Goal: Task Accomplishment & Management: Use online tool/utility

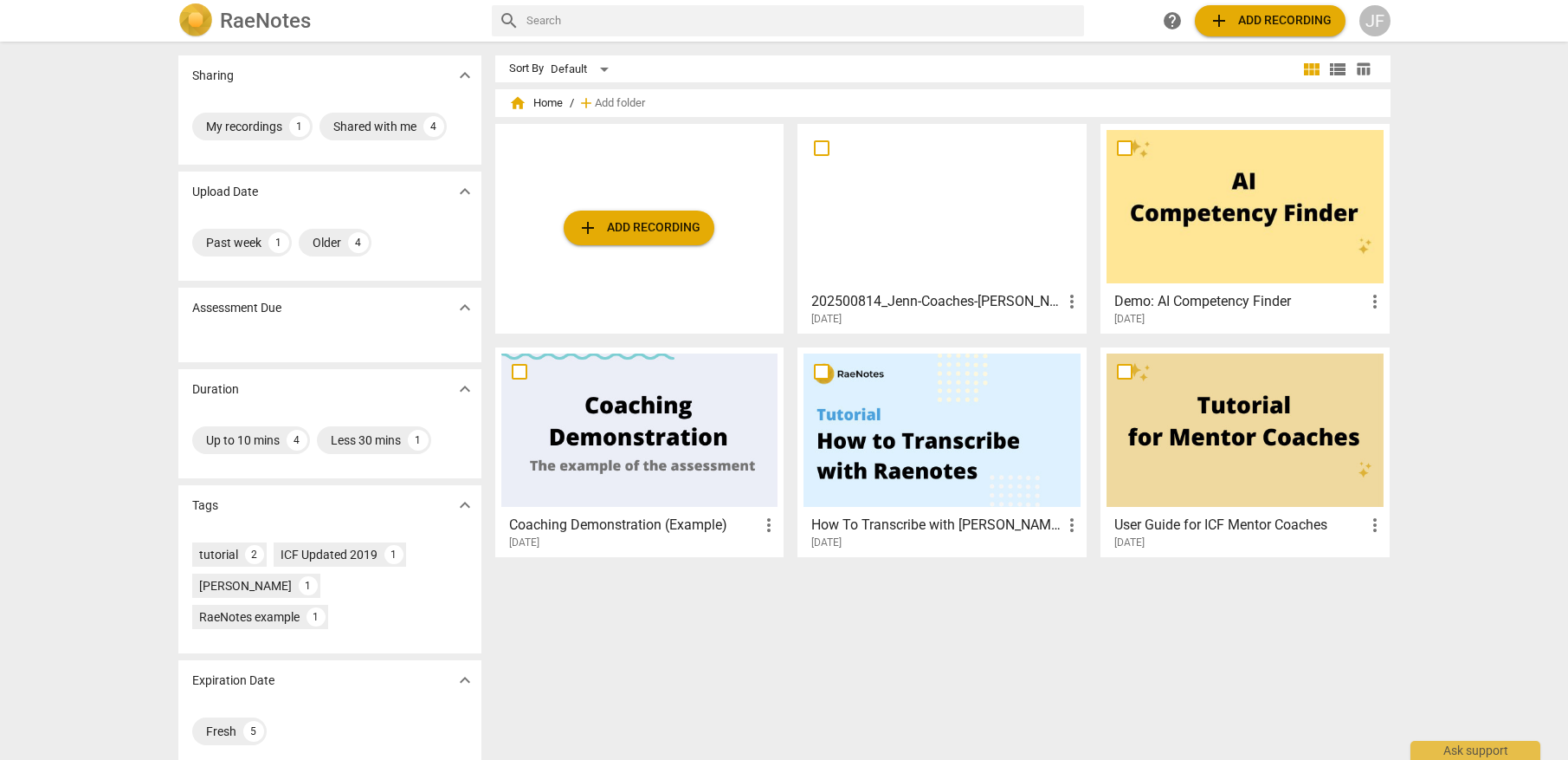
click at [777, 634] on div "Sort By Default view_module view_list table_chart home Home / add Add folder ad…" at bounding box center [949, 400] width 909 height 690
click at [996, 237] on div at bounding box center [942, 206] width 277 height 153
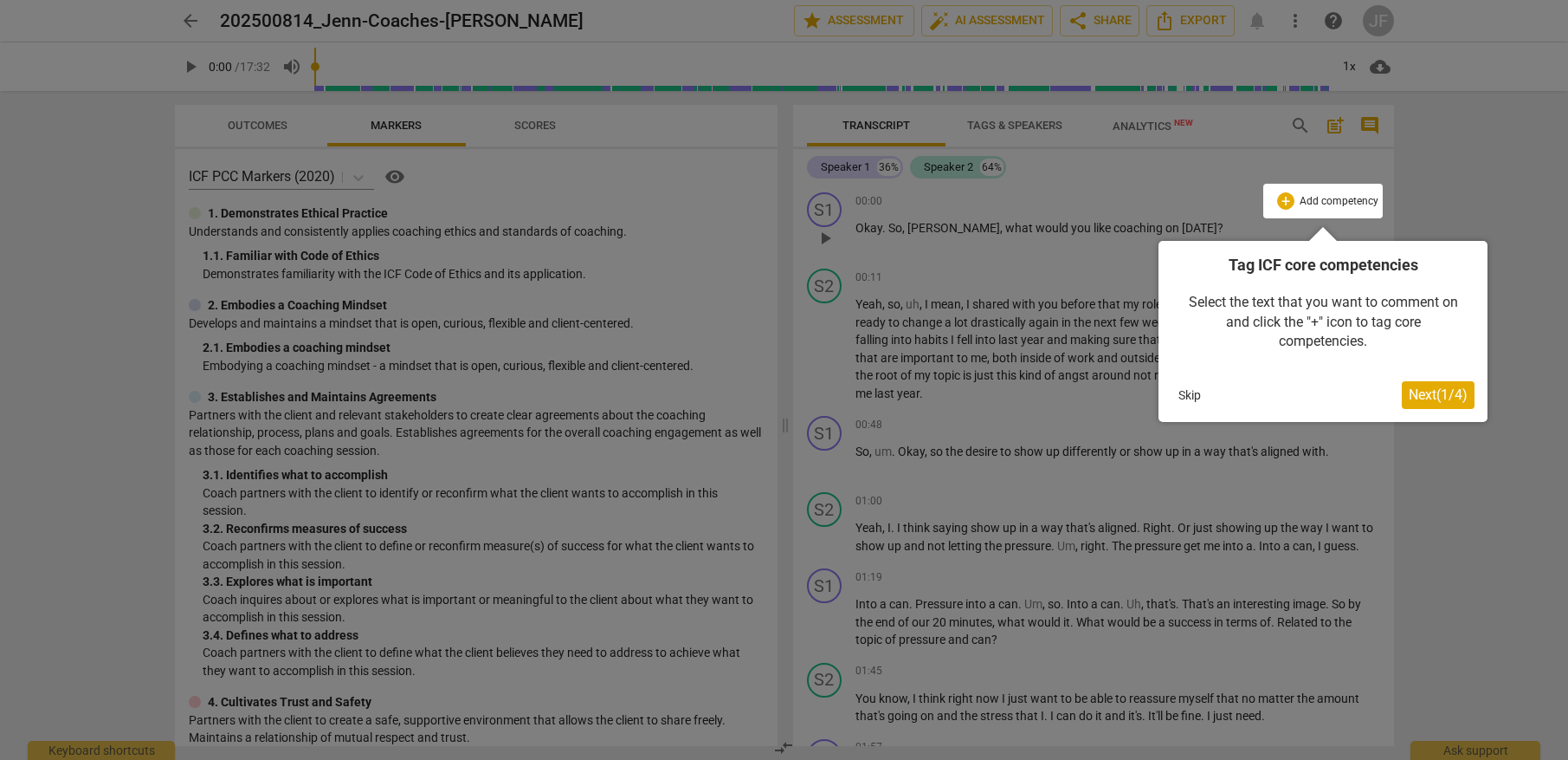
click at [1433, 403] on button "Next ( 1 / 4 )" at bounding box center [1438, 395] width 73 height 28
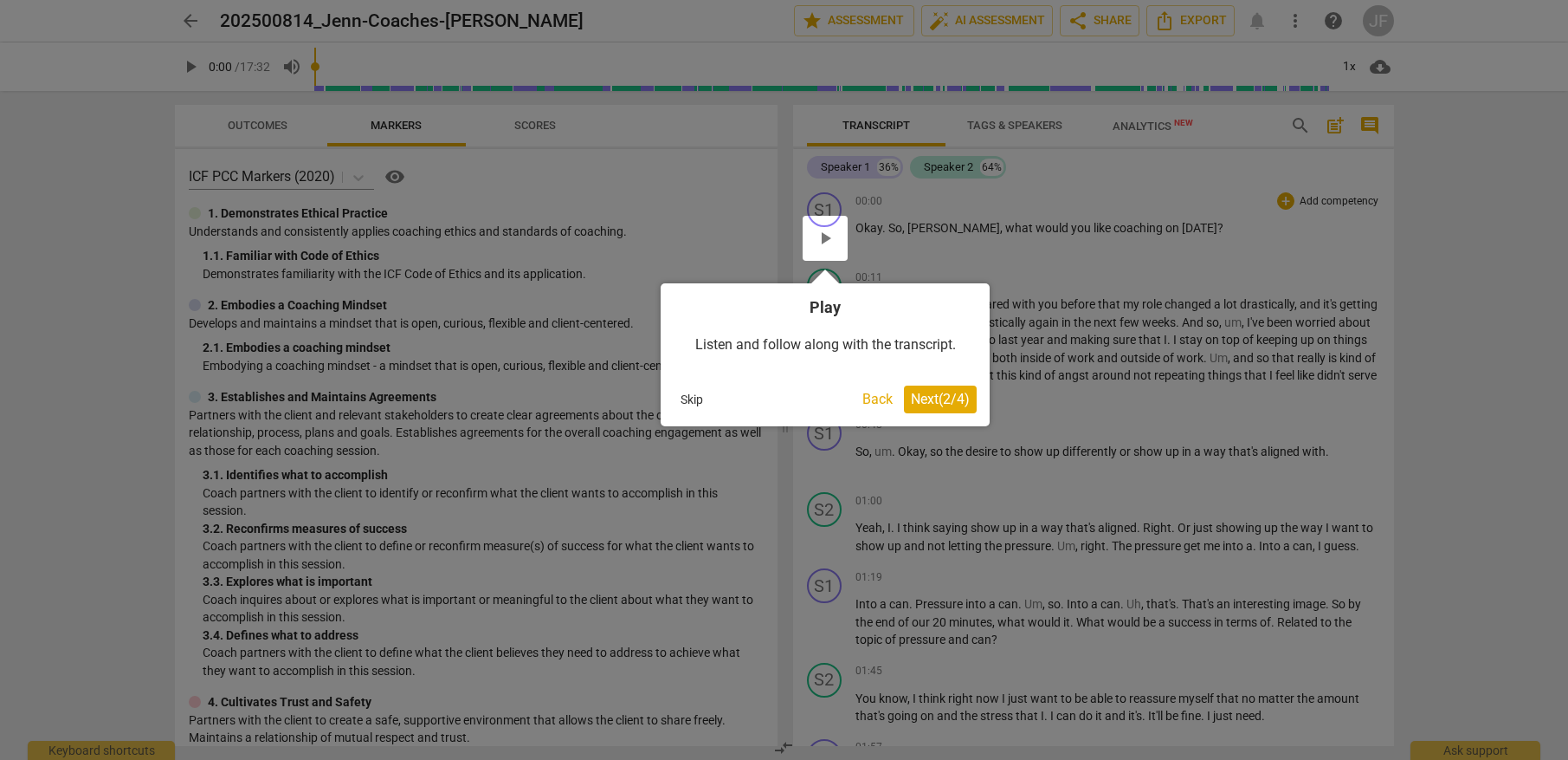
click at [947, 401] on span "Next ( 2 / 4 )" at bounding box center [940, 399] width 59 height 17
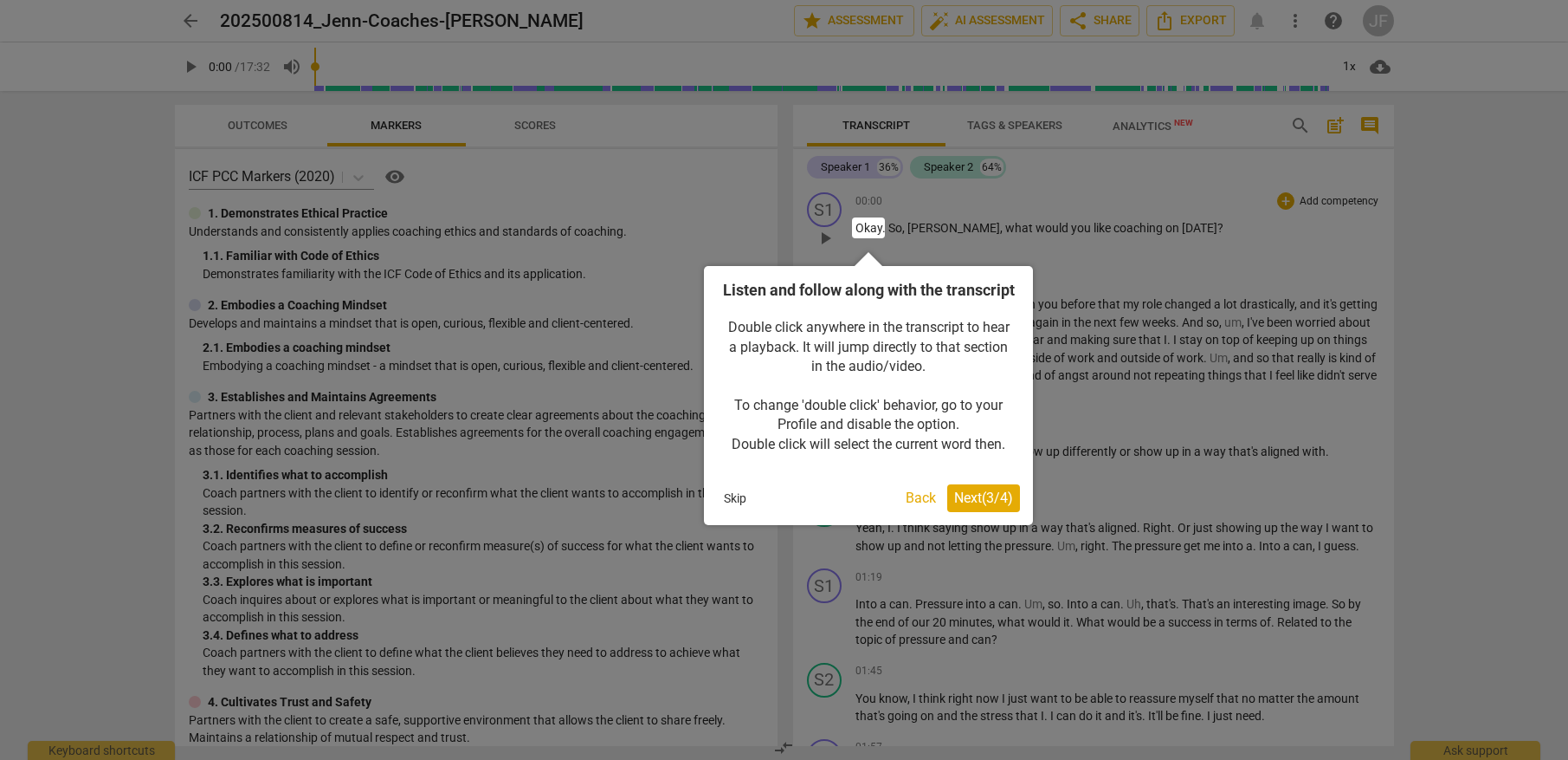
click at [994, 505] on span "Next ( 3 / 4 )" at bounding box center [983, 498] width 59 height 17
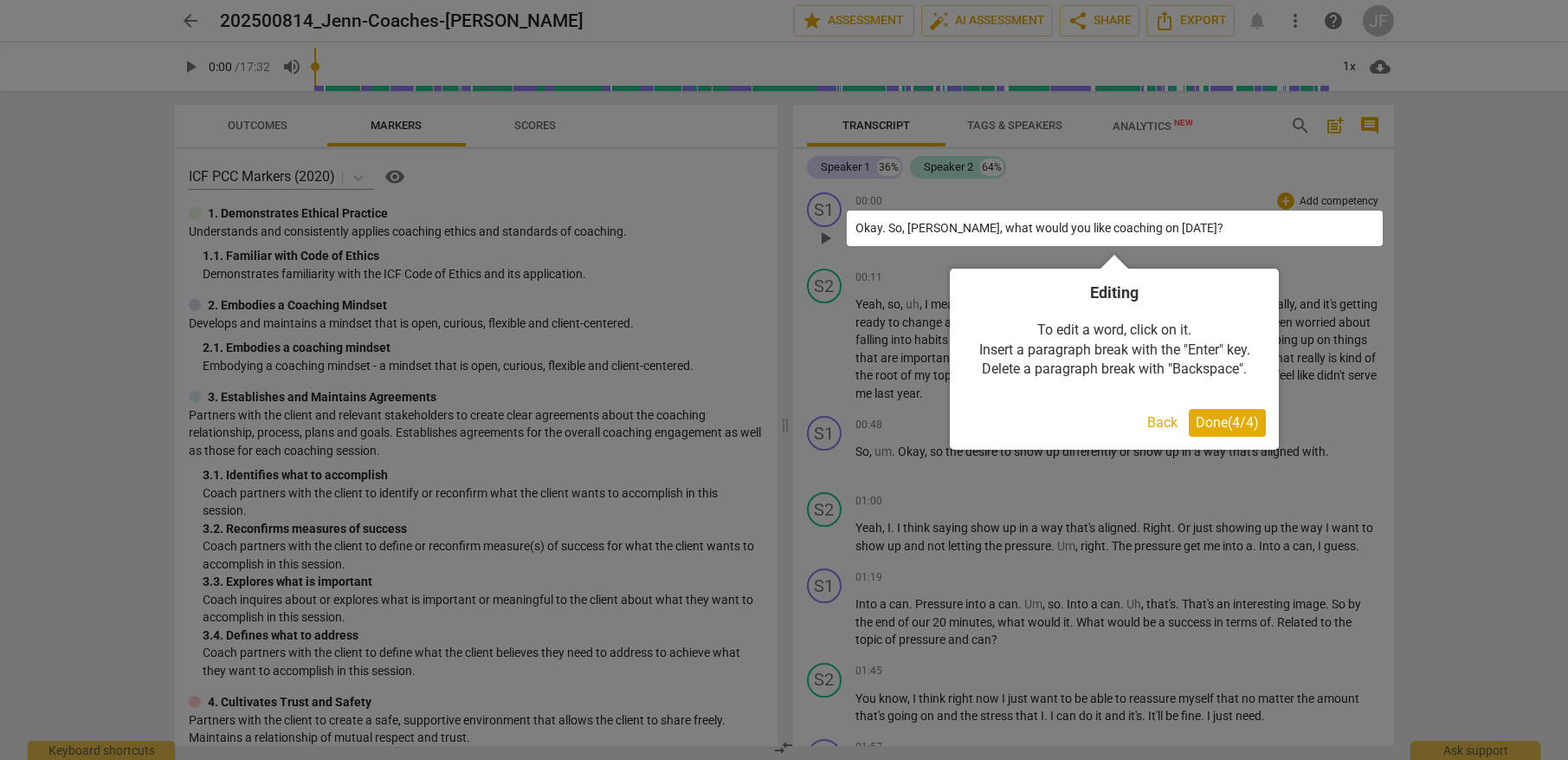
click at [1249, 431] on button "Done ( 4 / 4 )" at bounding box center [1227, 422] width 77 height 28
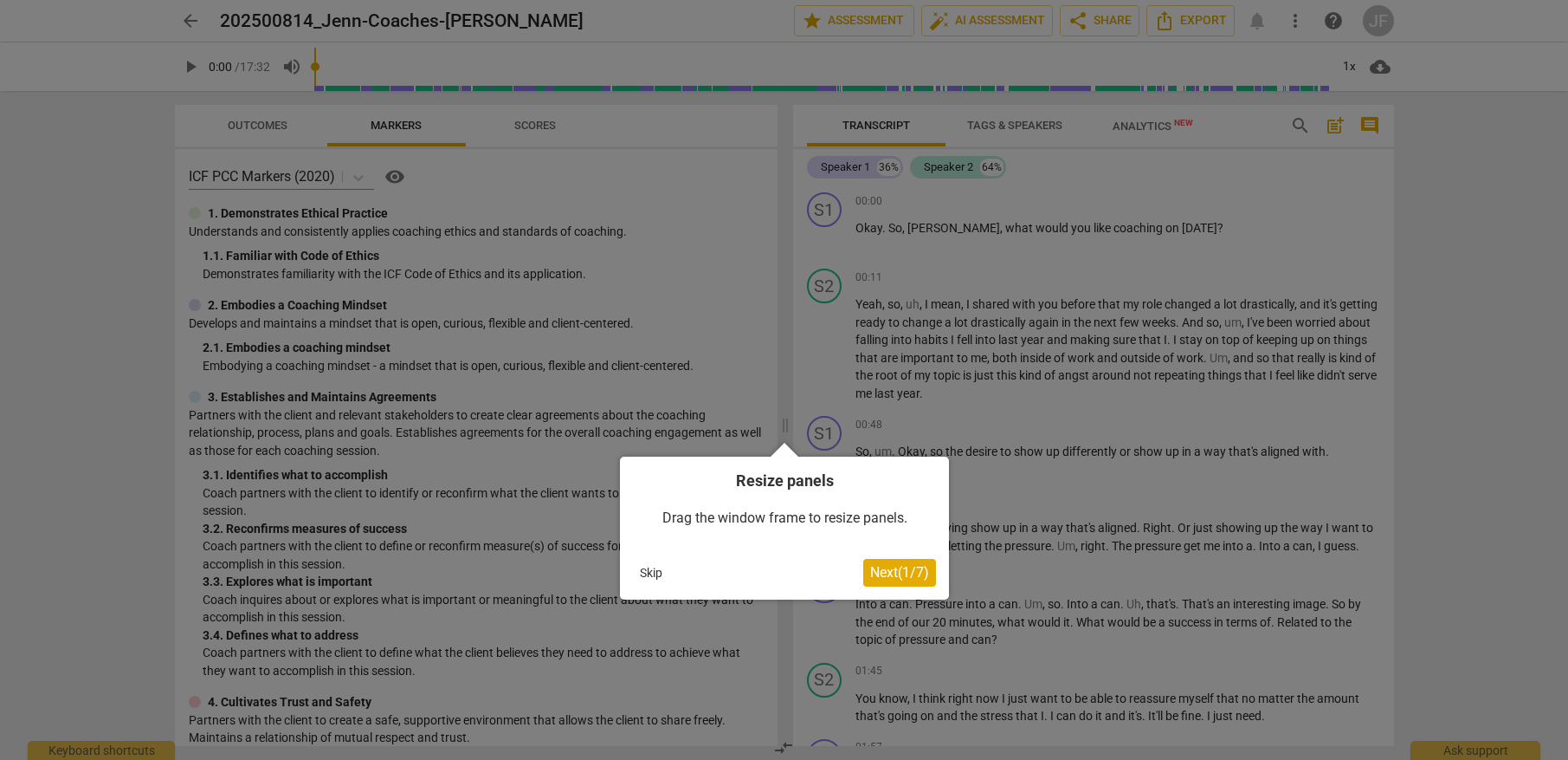
click at [903, 573] on span "Next ( 1 / 7 )" at bounding box center [899, 573] width 59 height 17
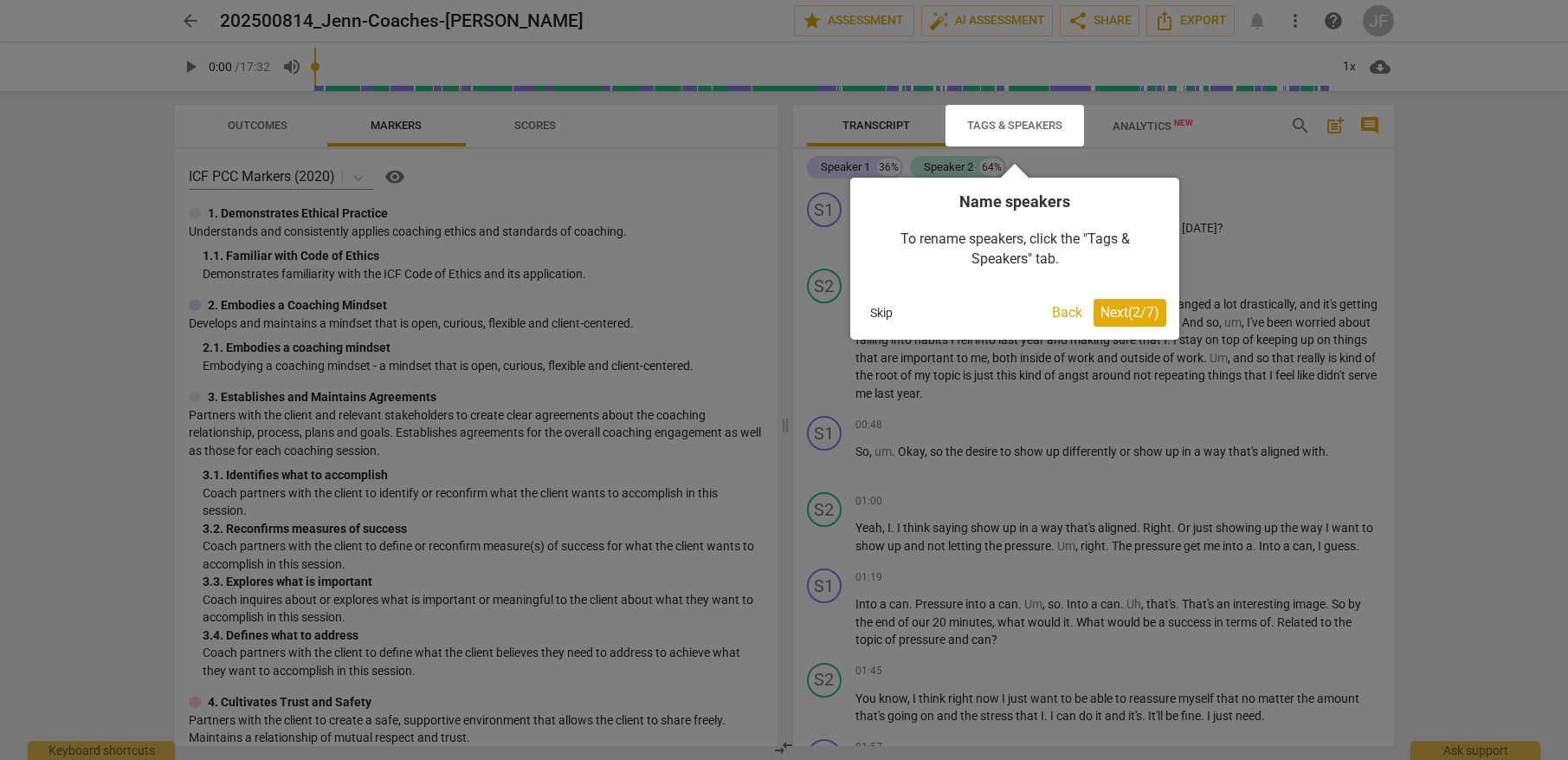
click at [1147, 321] on button "Next ( 2 / 7 )" at bounding box center [1130, 312] width 73 height 28
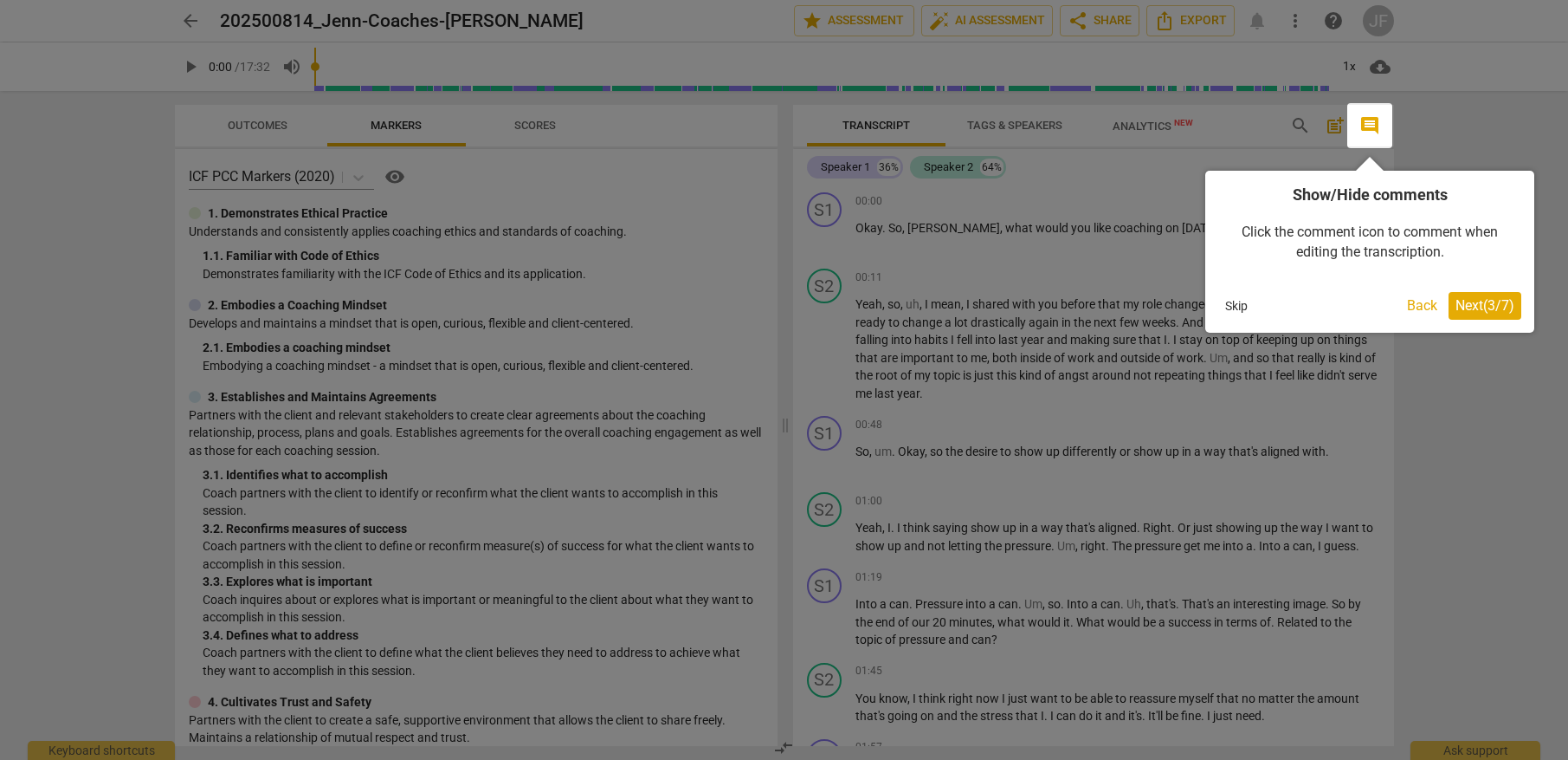
click at [1472, 304] on span "Next ( 3 / 7 )" at bounding box center [1484, 306] width 59 height 17
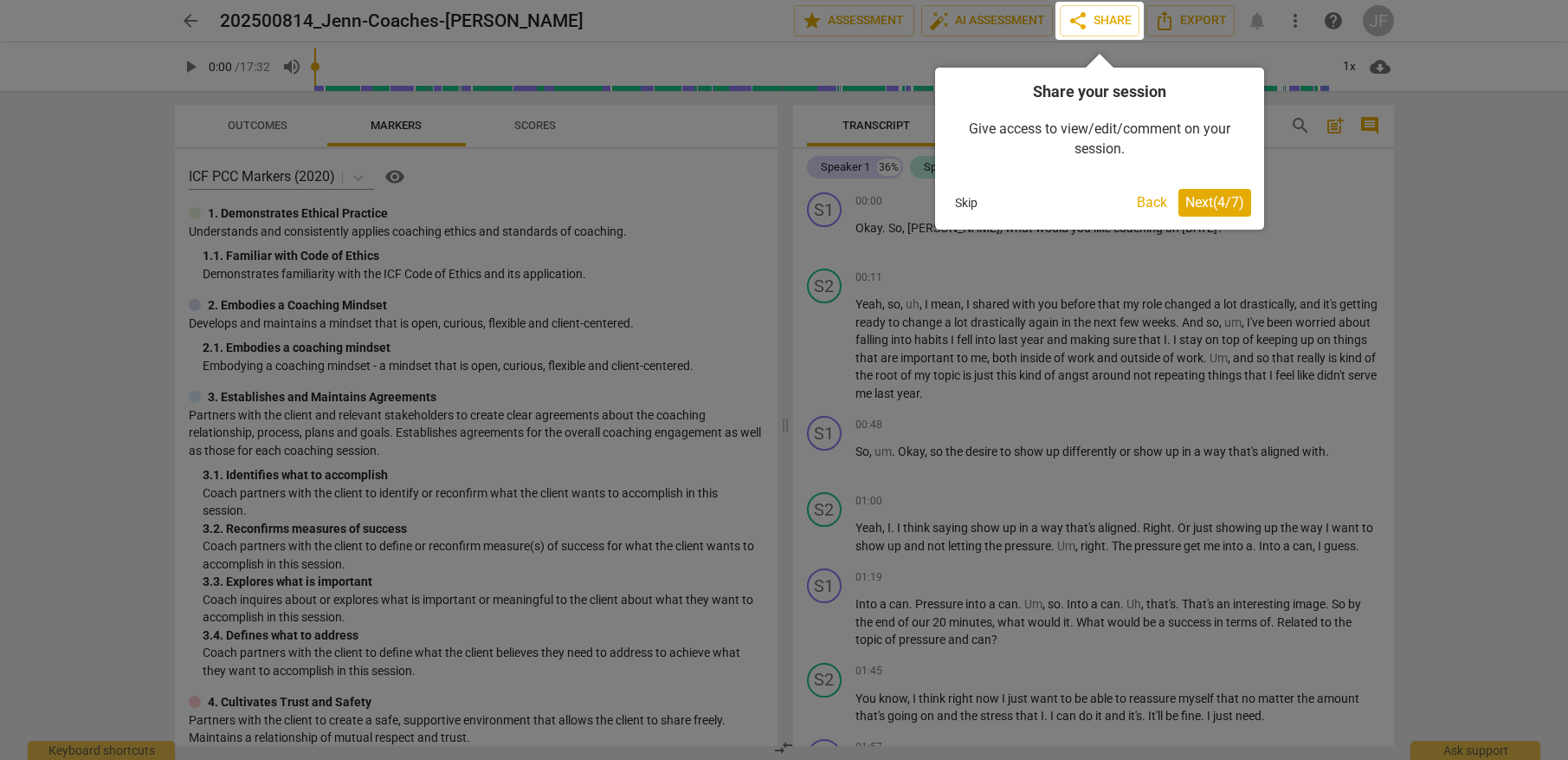
click at [1230, 194] on span "Next ( 4 / 7 )" at bounding box center [1215, 202] width 59 height 17
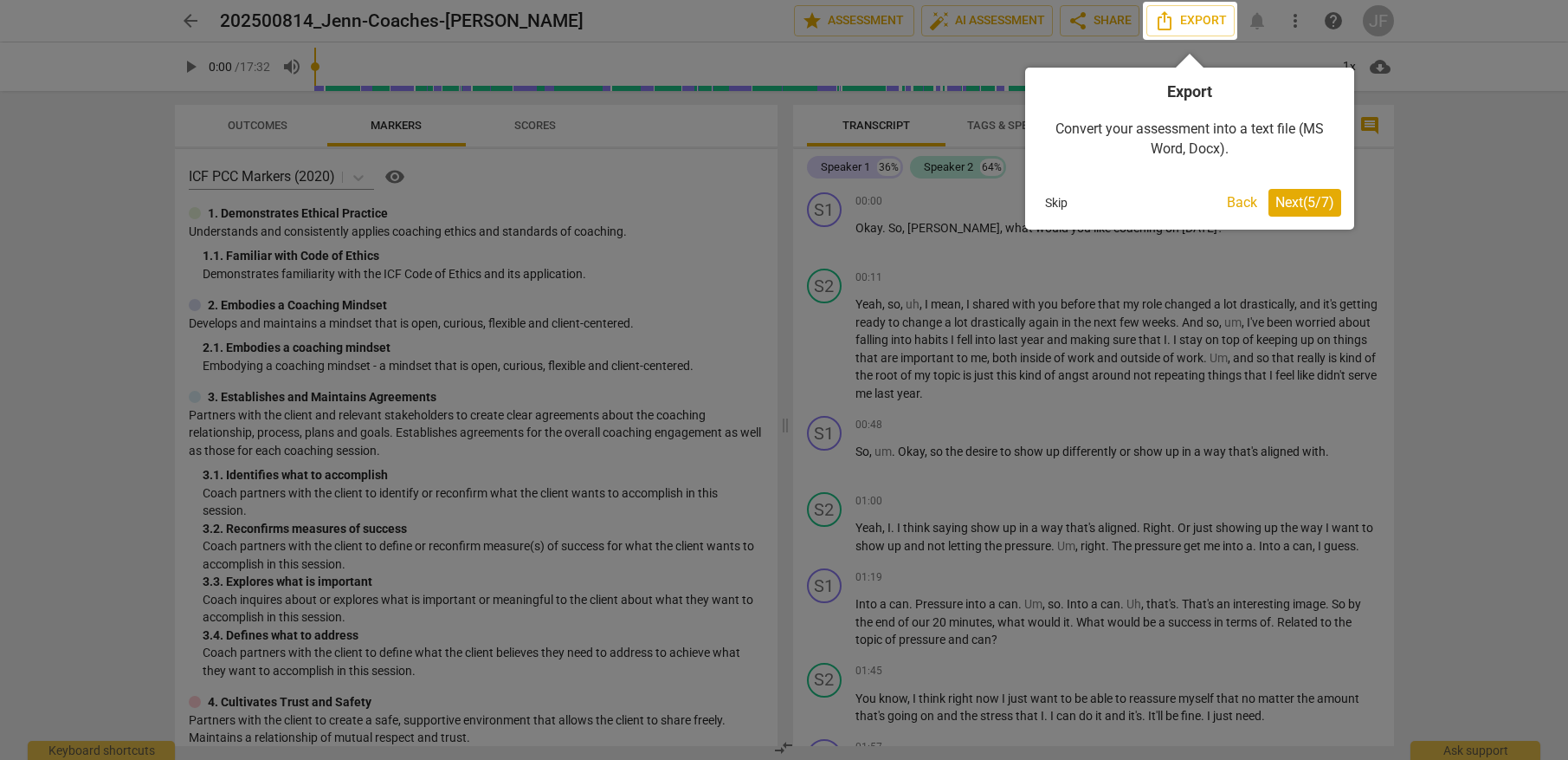
click at [1299, 200] on span "Next ( 5 / 7 )" at bounding box center [1304, 202] width 59 height 17
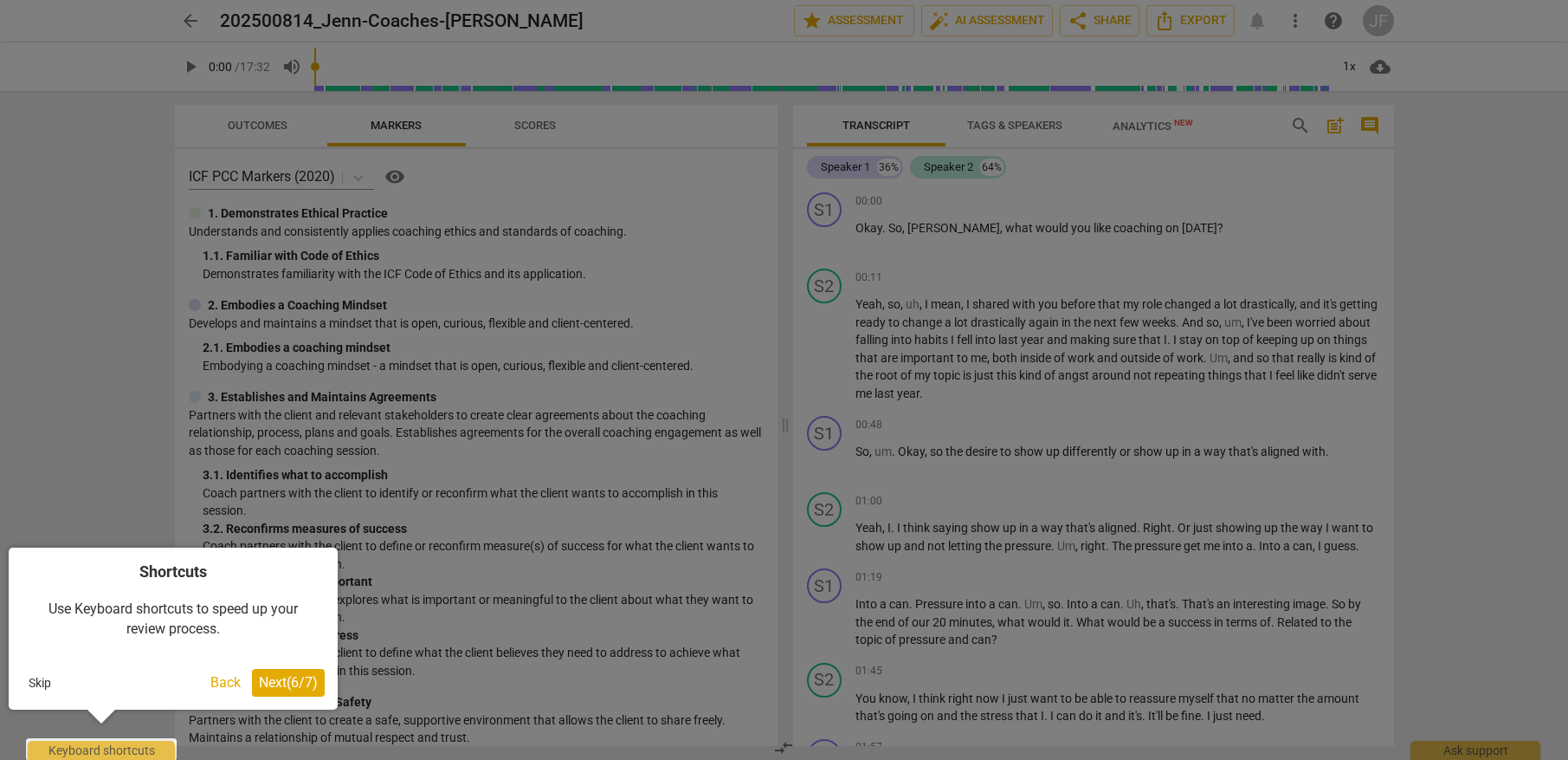
click at [288, 679] on span "Next ( 6 / 7 )" at bounding box center [288, 683] width 59 height 17
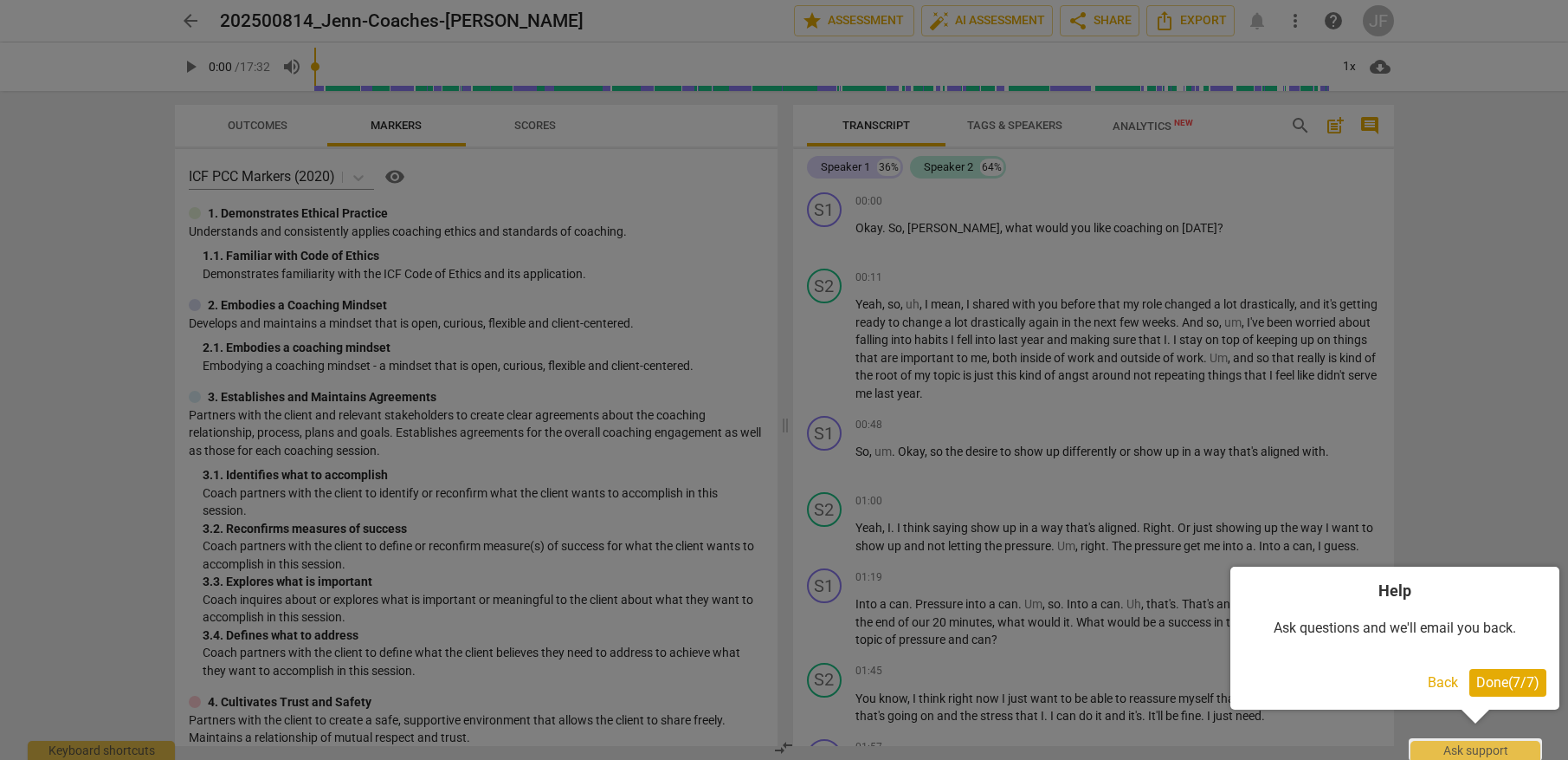
click at [1518, 694] on button "Done ( 7 / 7 )" at bounding box center [1507, 683] width 77 height 28
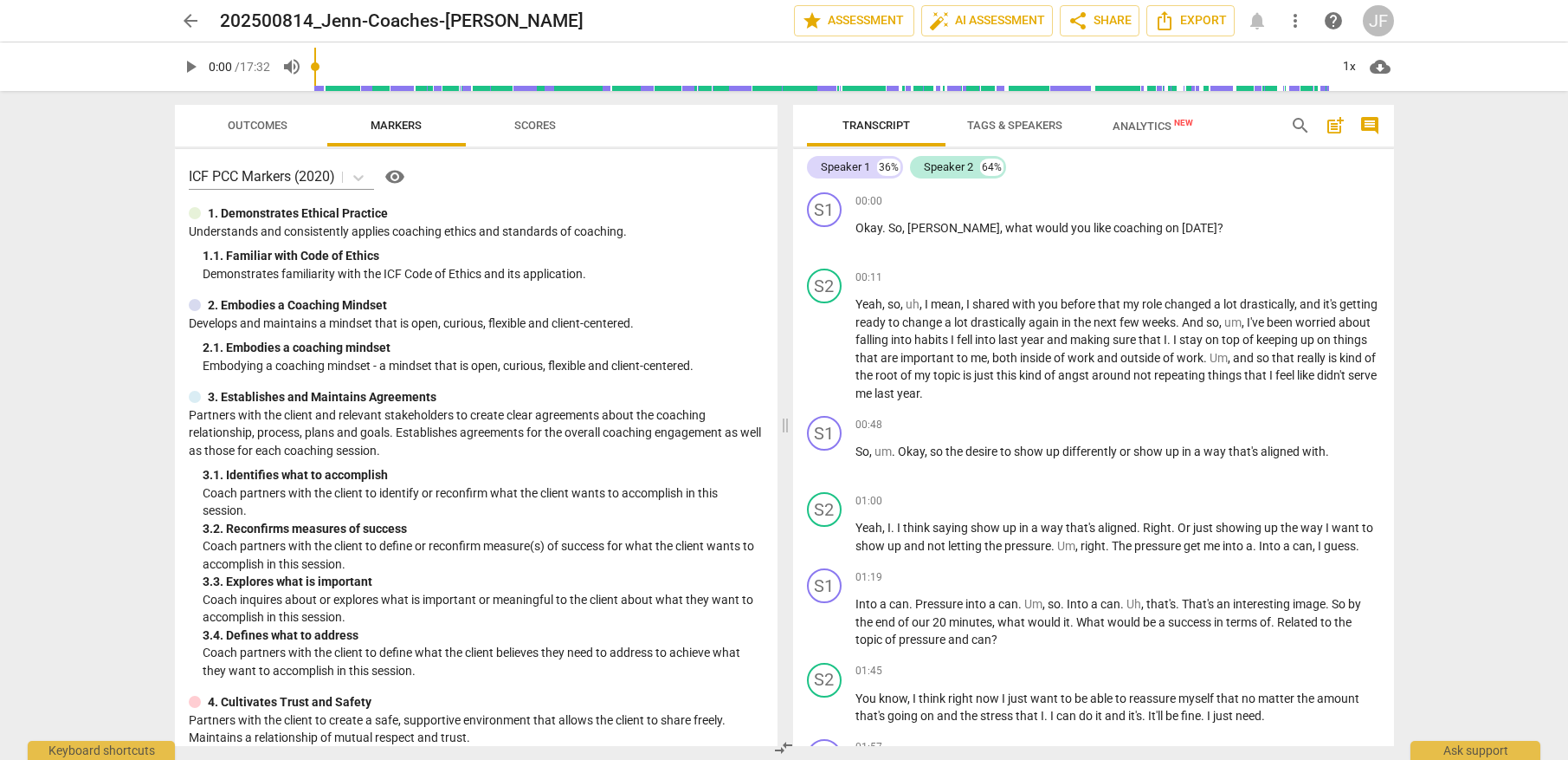
click at [555, 132] on span "Scores" at bounding box center [534, 126] width 83 height 23
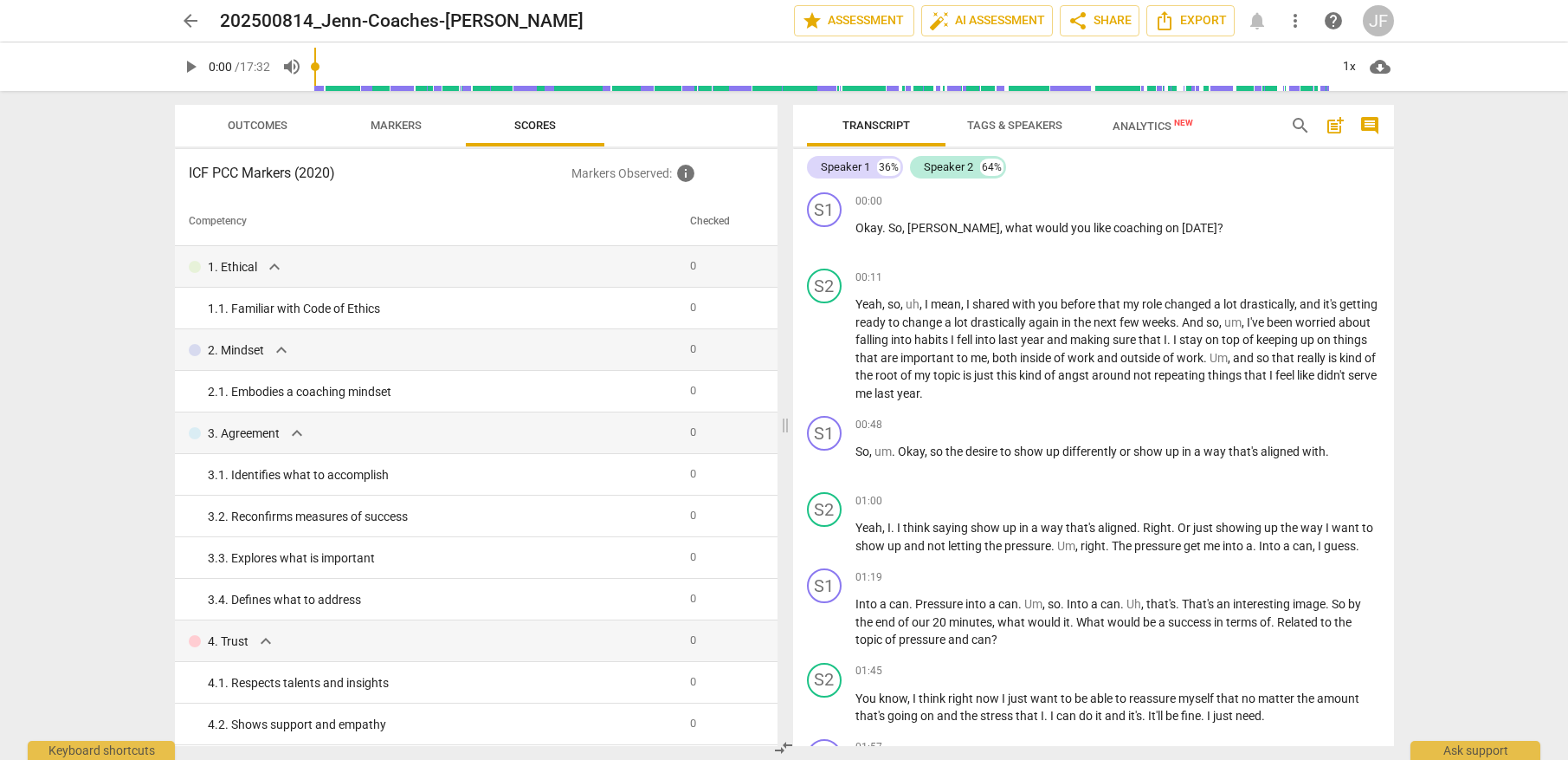
click at [380, 131] on span "Markers" at bounding box center [396, 125] width 51 height 13
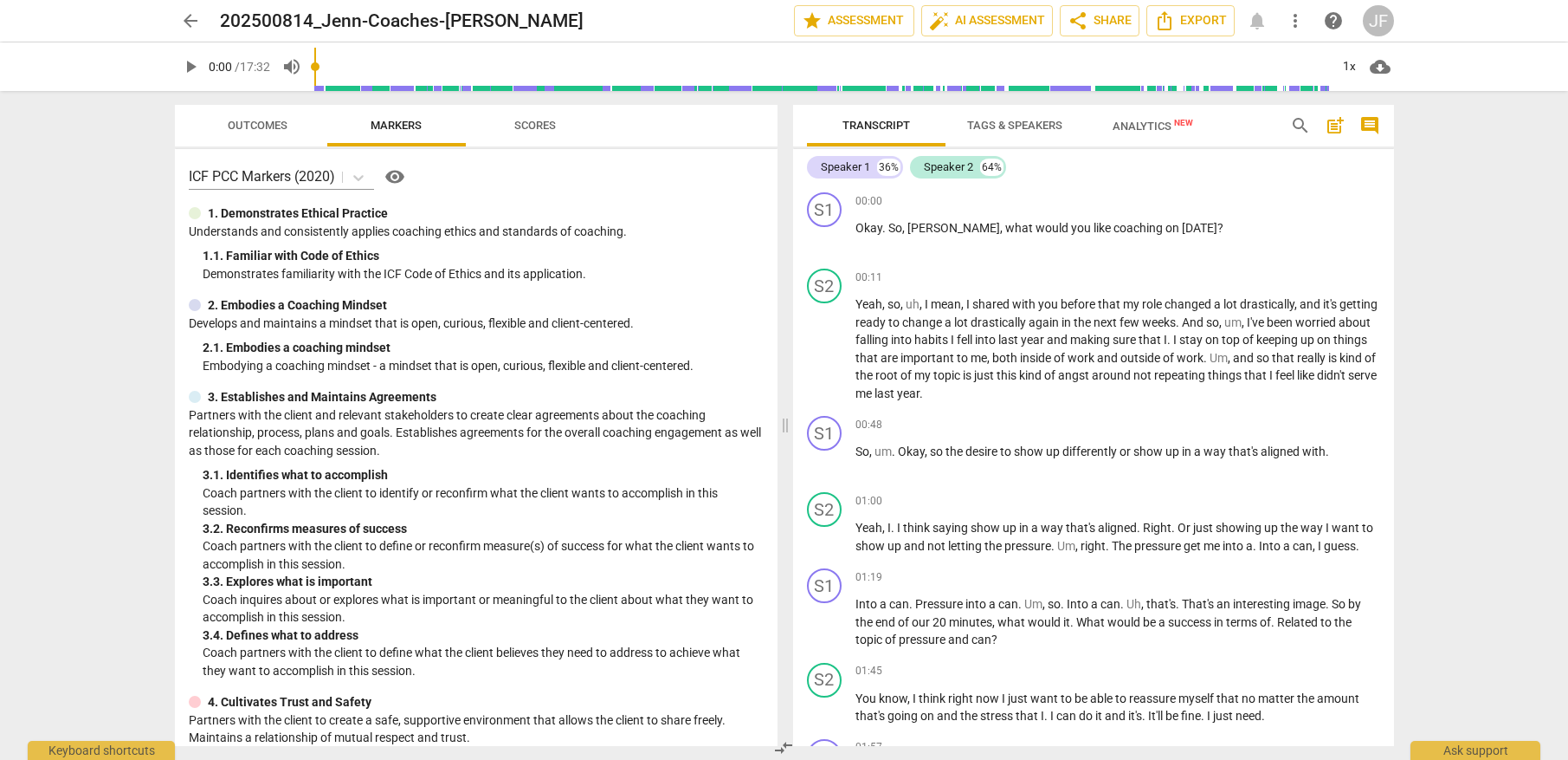
click at [242, 124] on span "Outcomes" at bounding box center [257, 125] width 60 height 13
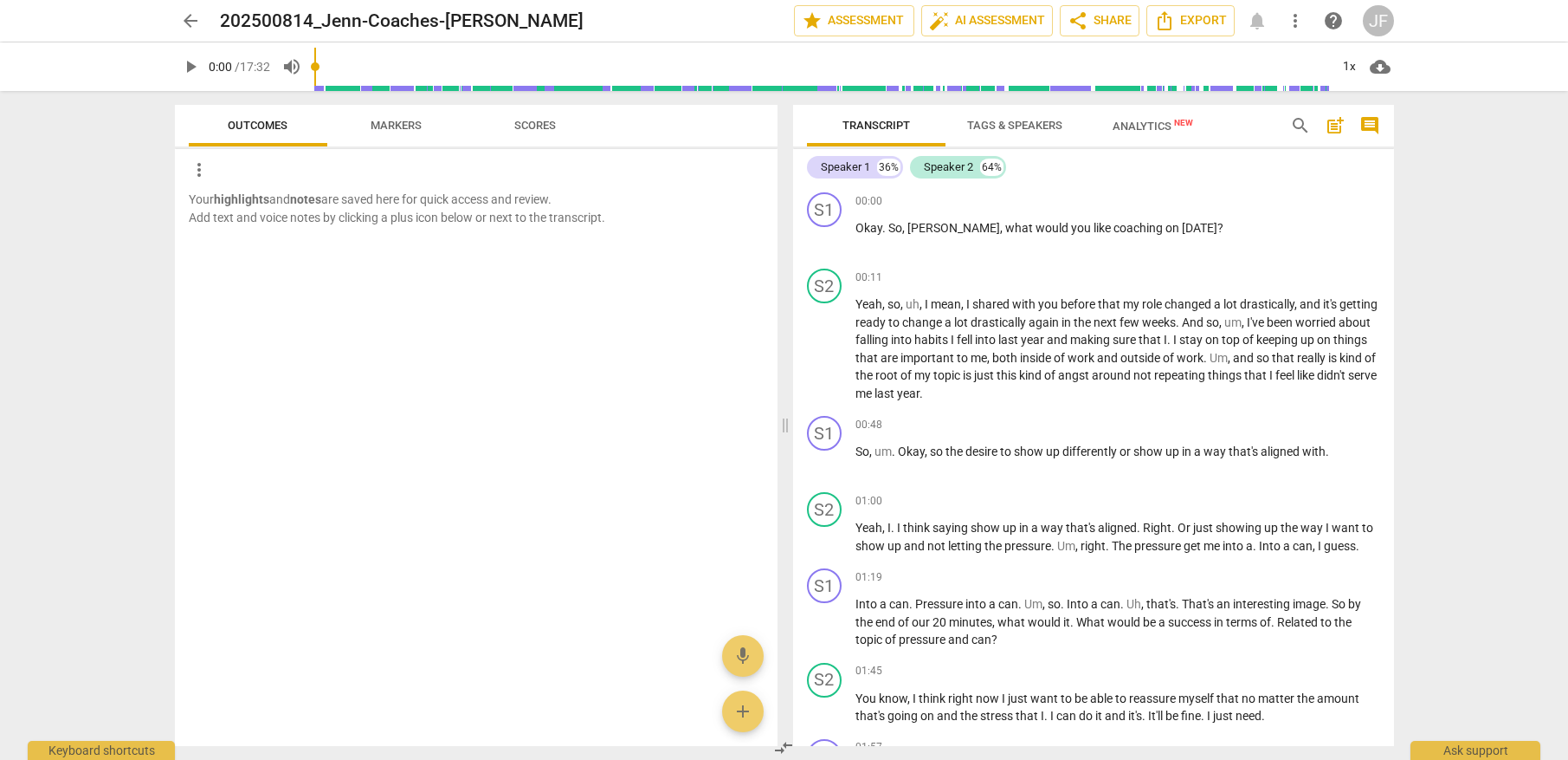
click at [387, 118] on span "Markers" at bounding box center [396, 125] width 51 height 13
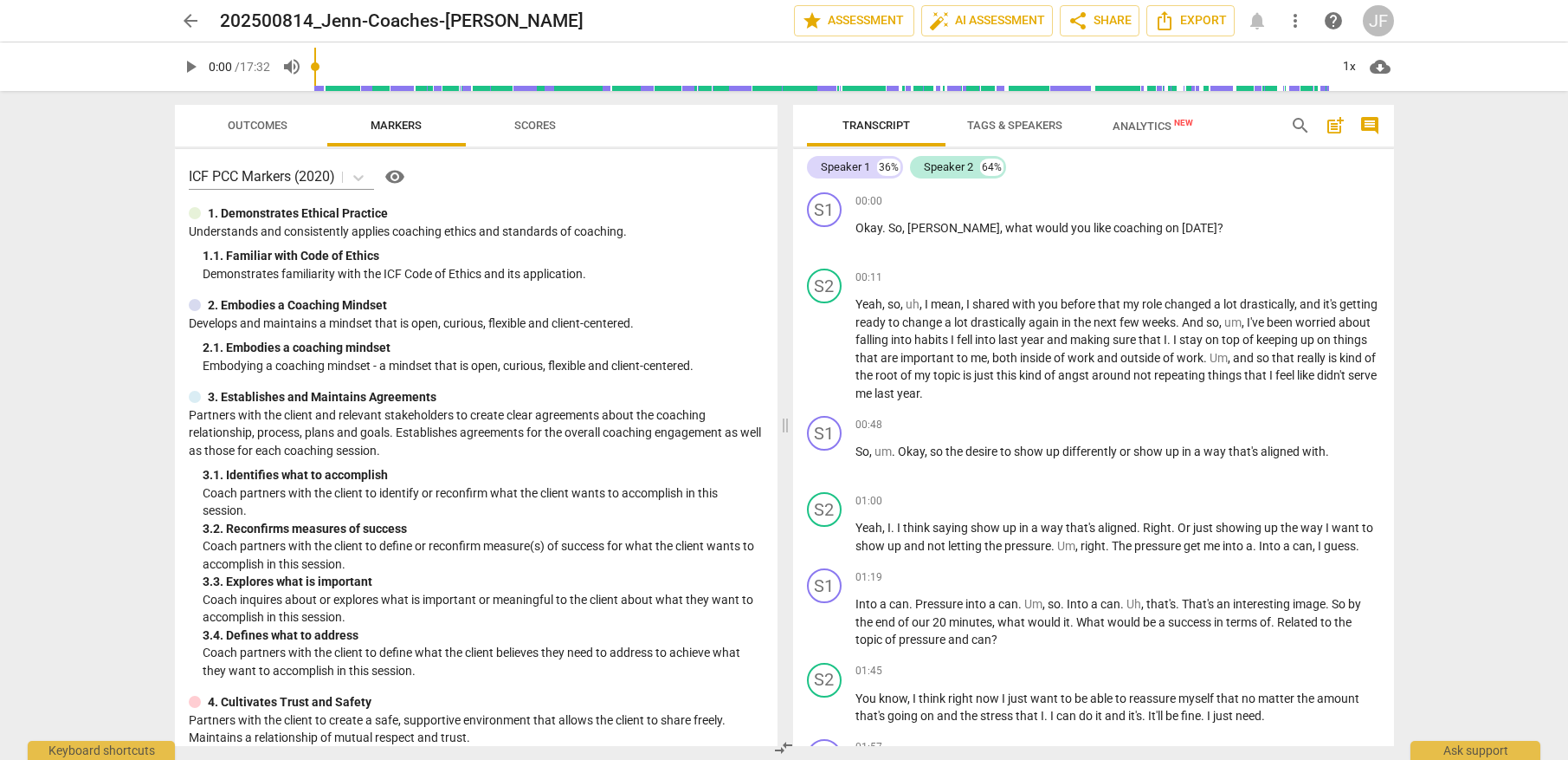
click at [1025, 130] on span "Tags & Speakers" at bounding box center [1015, 125] width 95 height 13
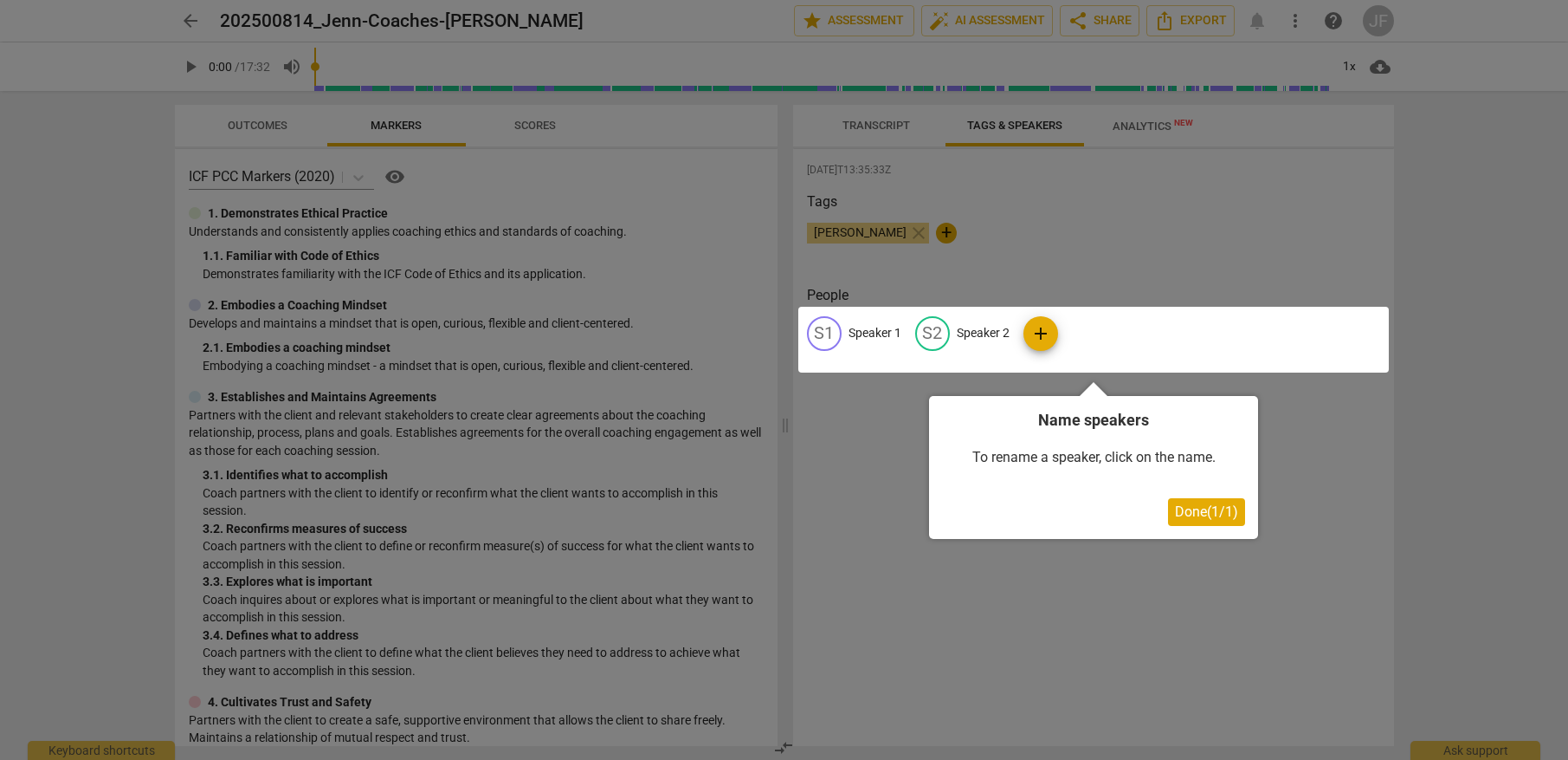
click at [1192, 517] on span "Done ( 1 / 1 )" at bounding box center [1206, 512] width 63 height 17
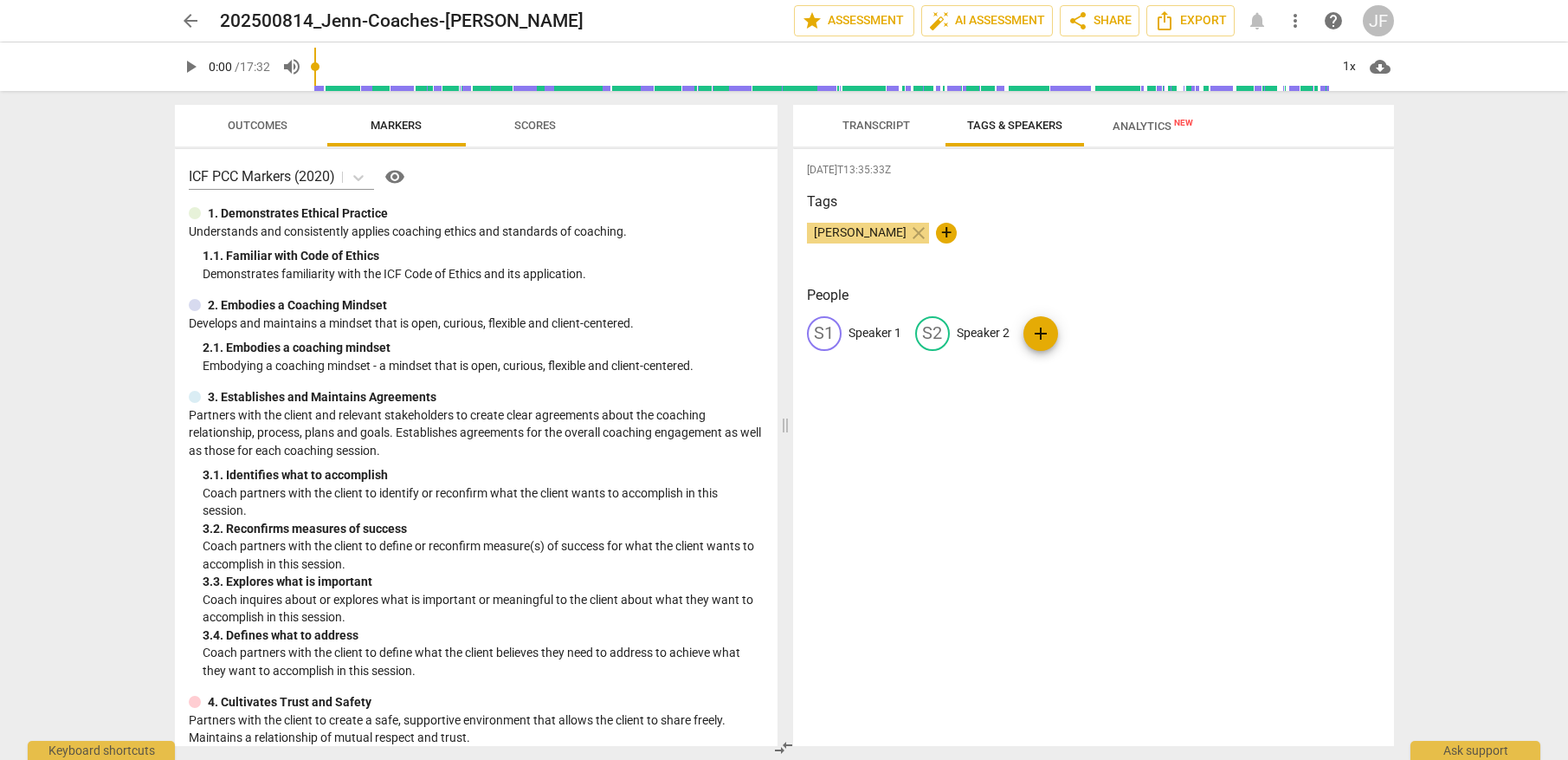
click at [870, 128] on span "Transcript" at bounding box center [876, 125] width 67 height 13
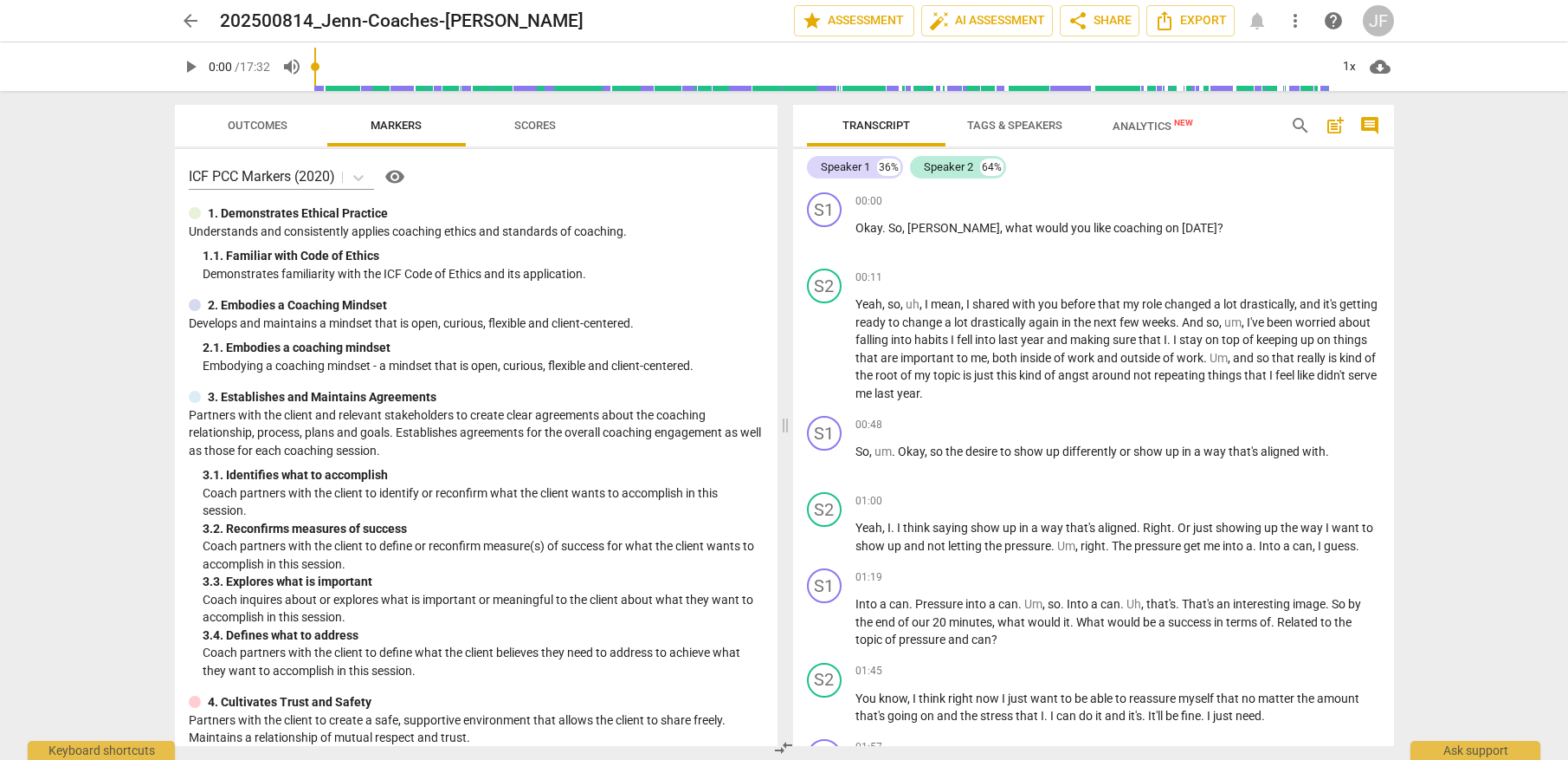
click at [1005, 126] on span "Tags & Speakers" at bounding box center [1015, 125] width 95 height 13
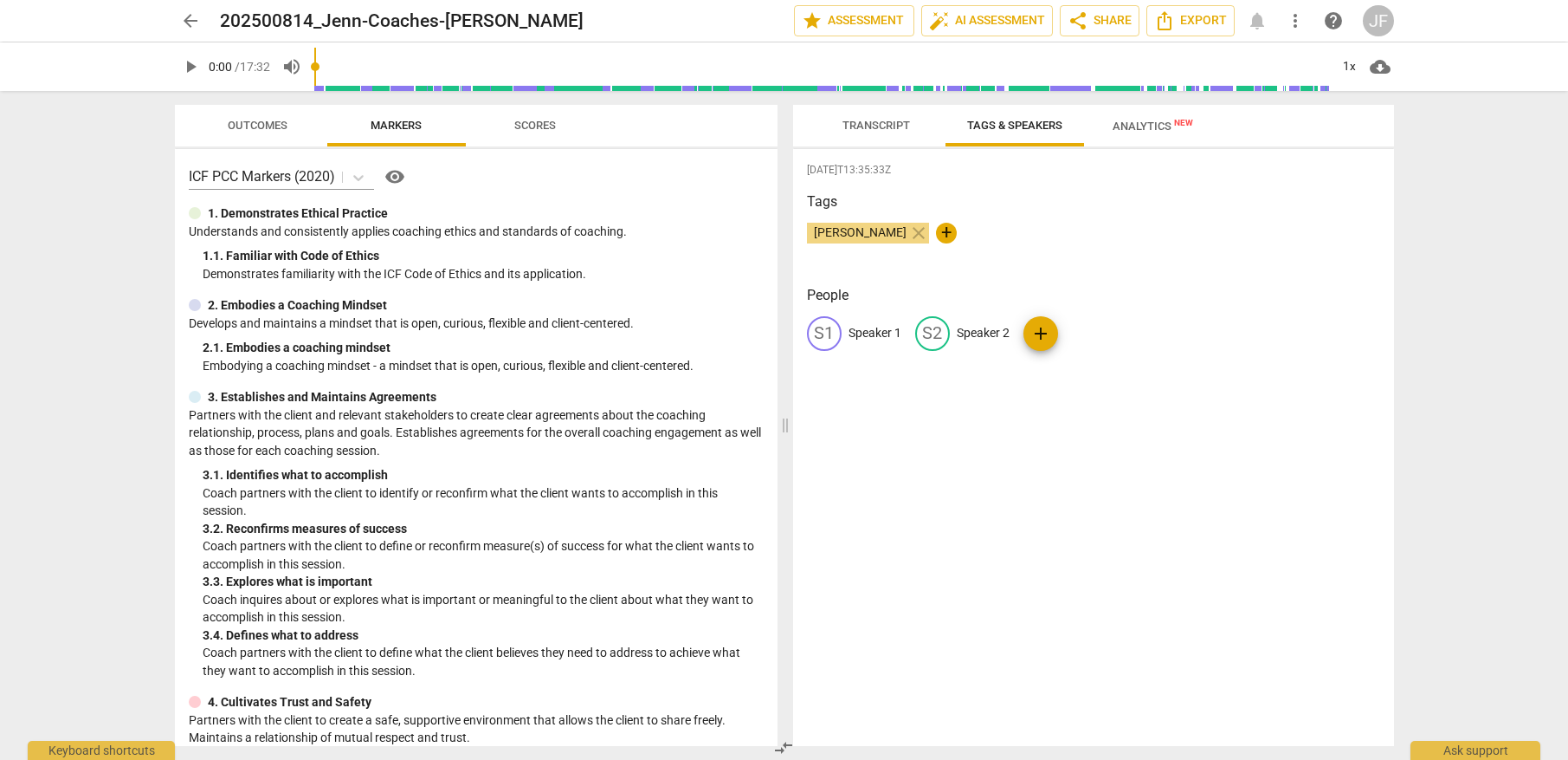
click at [832, 339] on div "S1" at bounding box center [824, 333] width 34 height 35
type input "Jenn"
click at [1085, 337] on p "Speaker 2" at bounding box center [1095, 333] width 53 height 19
type input "[PERSON_NAME] (Client)"
click at [877, 331] on div "JE Jenn edit [PERSON_NAME] (Client) delete add" at bounding box center [1093, 340] width 573 height 48
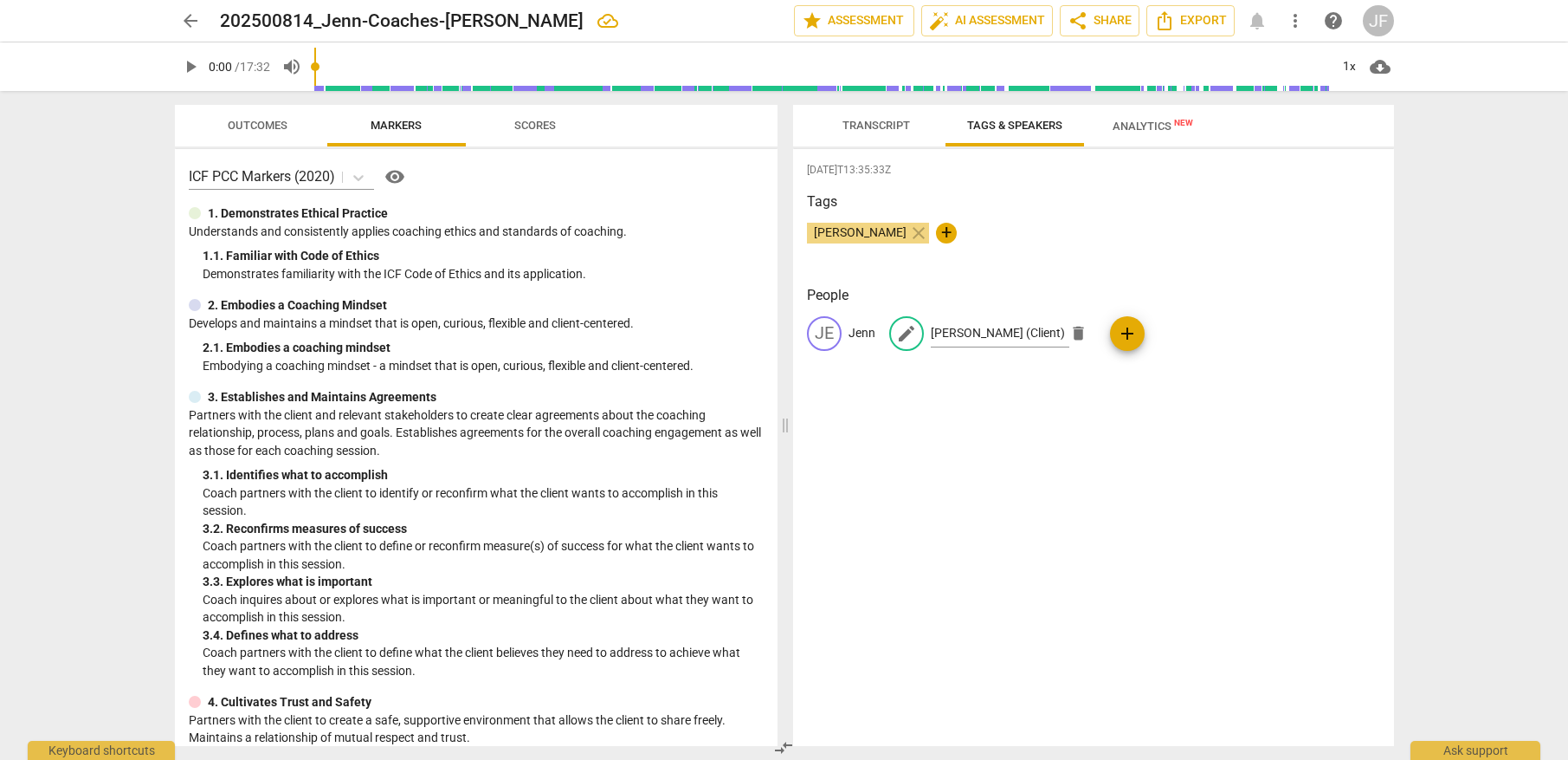
click at [870, 329] on p "Jenn" at bounding box center [861, 333] width 27 height 19
click at [892, 336] on input "Jenn" at bounding box center [917, 334] width 139 height 28
type input "[PERSON_NAME] (Coach)"
click at [1155, 438] on div "[DATE]T13:35:33Z Tags [PERSON_NAME] close + People edit [PERSON_NAME] (Coach) d…" at bounding box center [1093, 448] width 601 height 597
click at [865, 338] on p "[PERSON_NAME] (Coach)" at bounding box center [917, 333] width 139 height 19
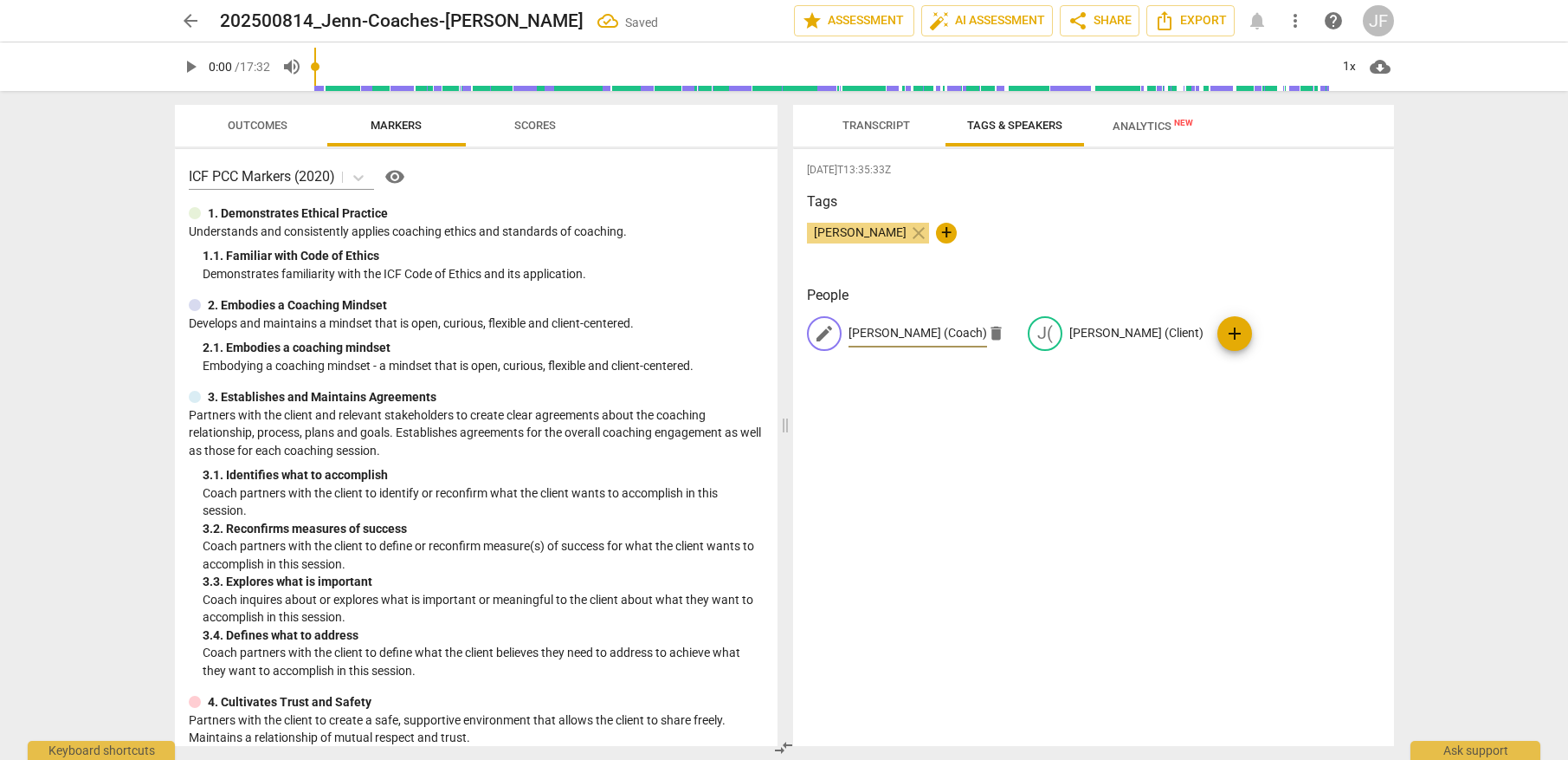
click at [1095, 468] on div "[DATE]T13:35:33Z Tags [PERSON_NAME] close + People edit [PERSON_NAME] (Coach) d…" at bounding box center [1093, 448] width 601 height 597
click at [1244, 321] on div "J( [PERSON_NAME] (Coach) J( [PERSON_NAME] (Client) add" at bounding box center [1093, 340] width 573 height 48
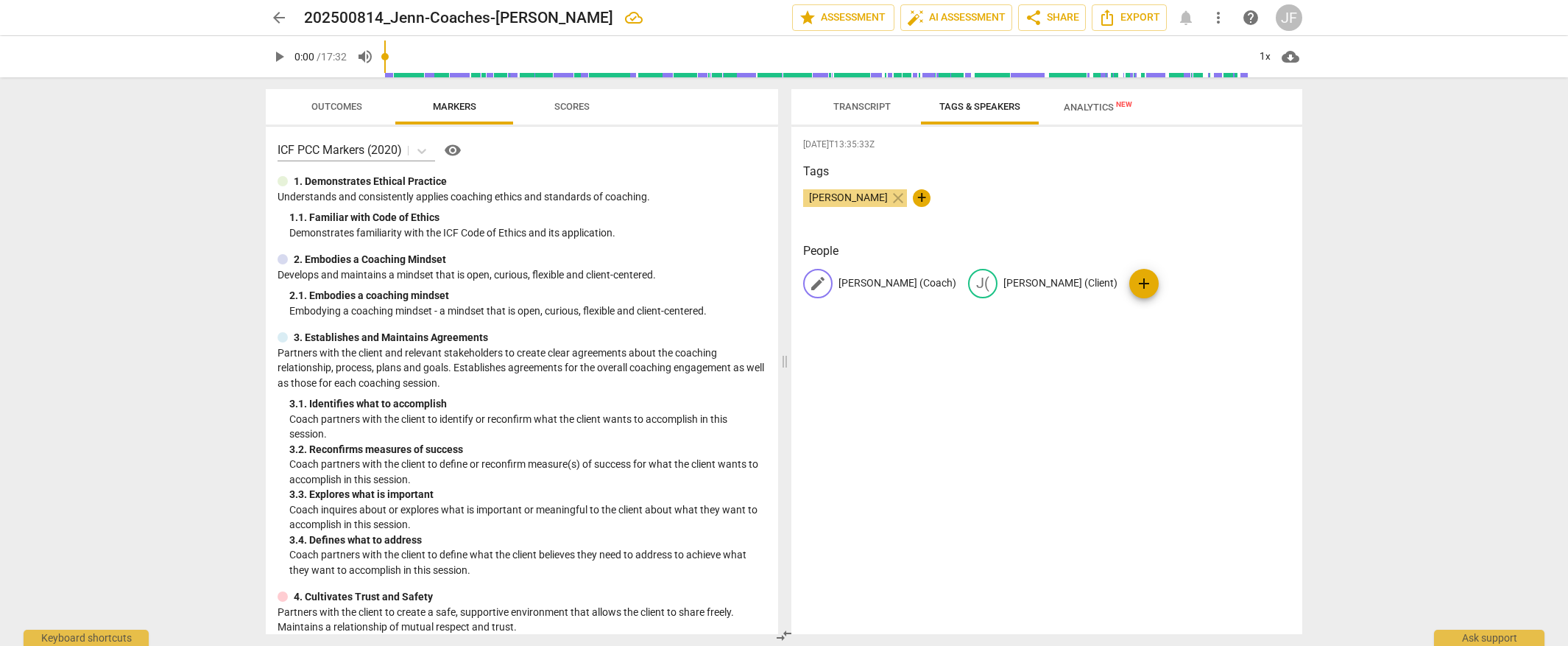
click at [824, 285] on span "edit" at bounding box center [818, 283] width 17 height 17
click at [866, 283] on input "[PERSON_NAME] (Coach)" at bounding box center [897, 284] width 118 height 24
click at [916, 282] on input "Jenn-Coach)" at bounding box center [897, 284] width 118 height 24
type input "Jenn"
click at [1061, 281] on p "[PERSON_NAME] (Client)" at bounding box center [1084, 283] width 114 height 16
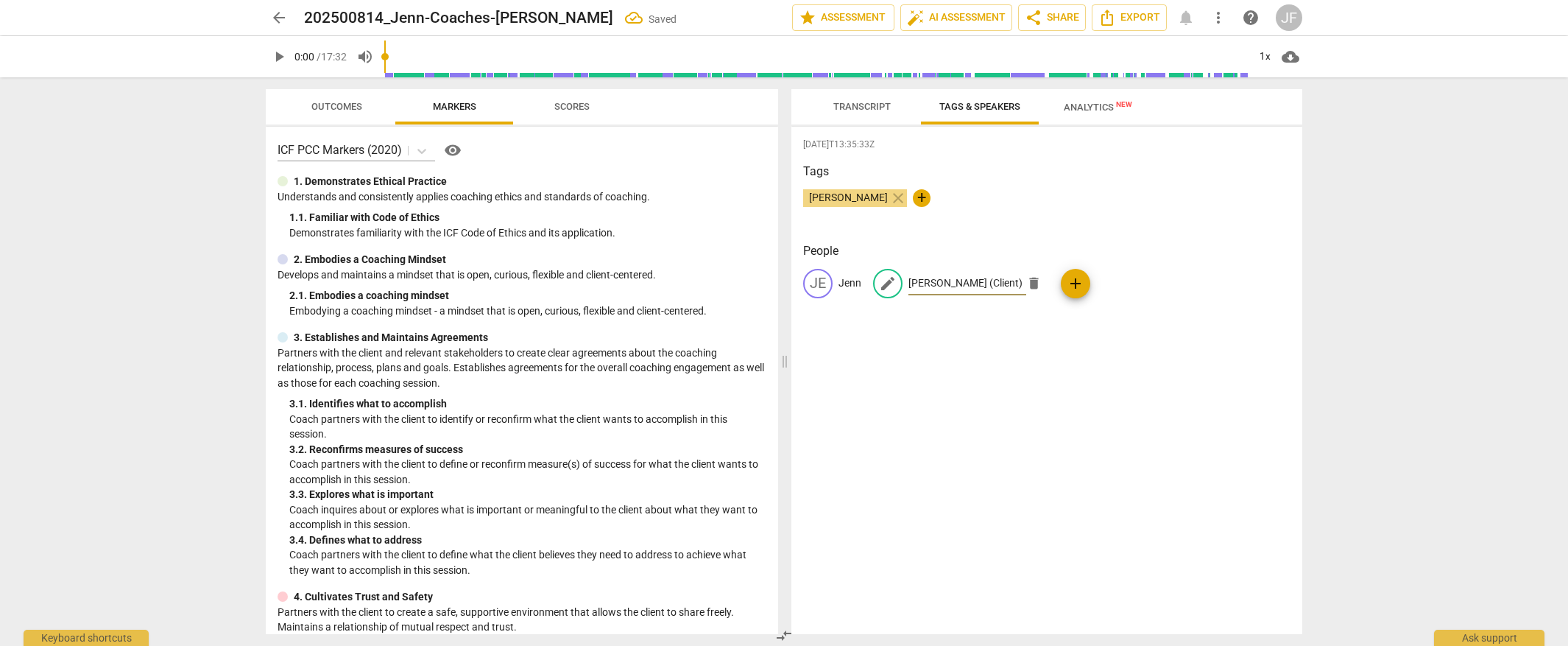
click at [989, 282] on input "[PERSON_NAME] (Client)" at bounding box center [967, 284] width 118 height 24
type input "[PERSON_NAME]"
click at [1008, 407] on div "[DATE]T13:35:33Z Tags [PERSON_NAME] close + People JE [PERSON_NAME] edit [PERSO…" at bounding box center [1046, 380] width 511 height 507
click at [1080, 117] on span "Analytics New" at bounding box center [1098, 107] width 104 height 22
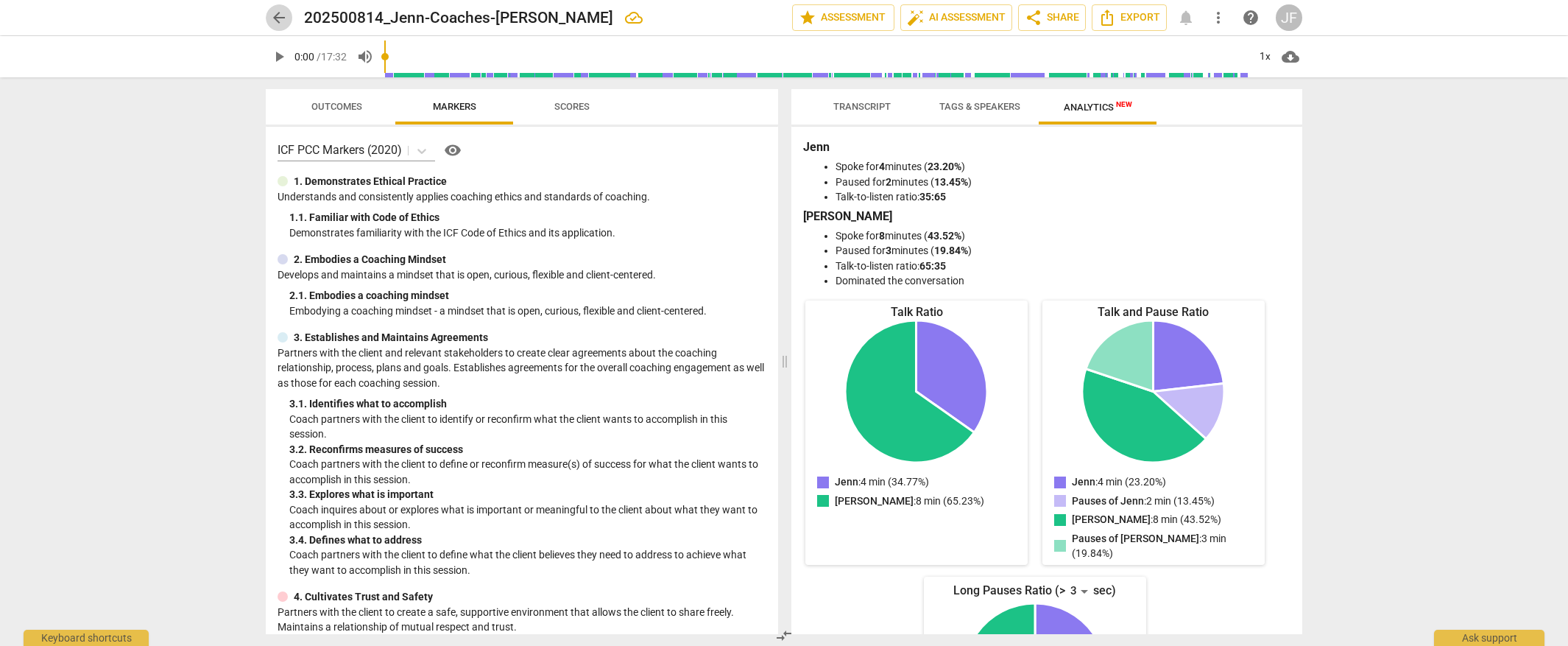
click at [278, 20] on span "arrow_back" at bounding box center [279, 17] width 17 height 17
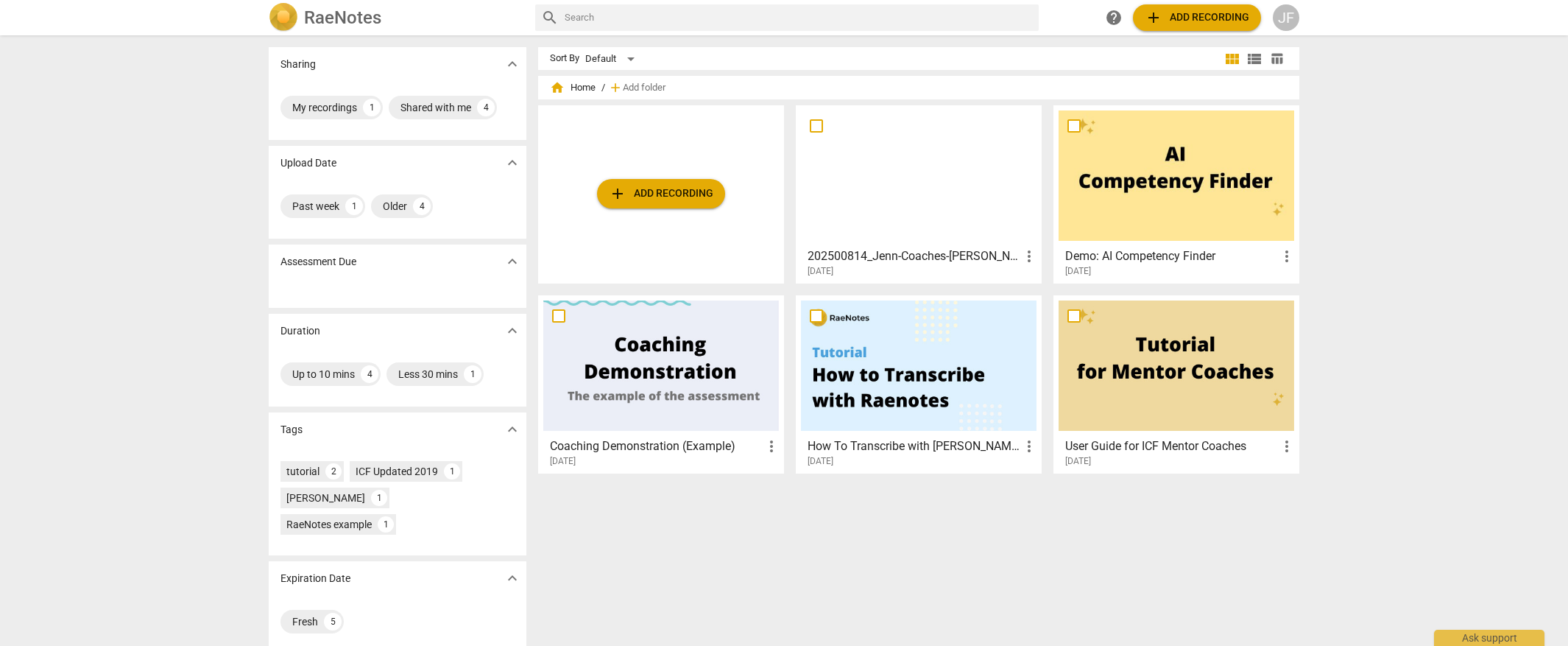
click at [625, 211] on div "add Add recording" at bounding box center [661, 194] width 246 height 178
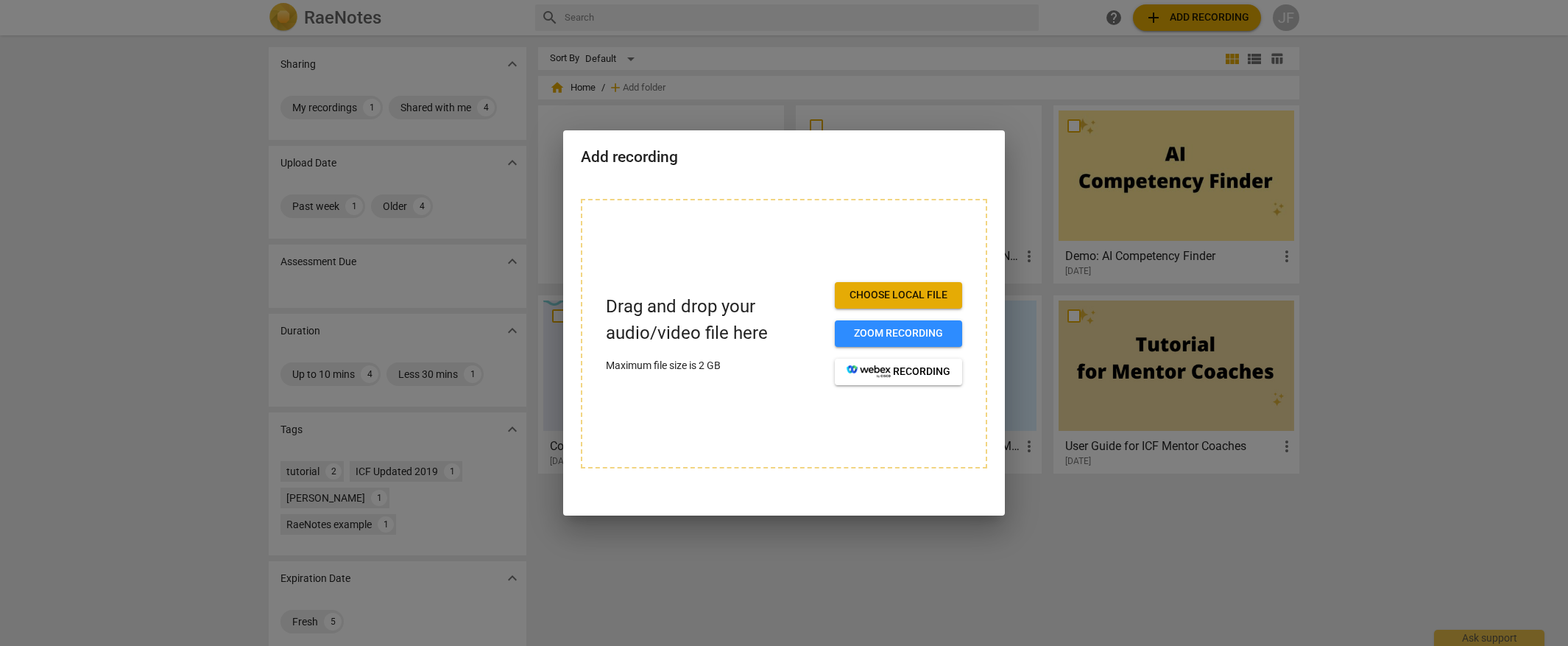
click at [896, 295] on span "Choose local file" at bounding box center [898, 295] width 104 height 15
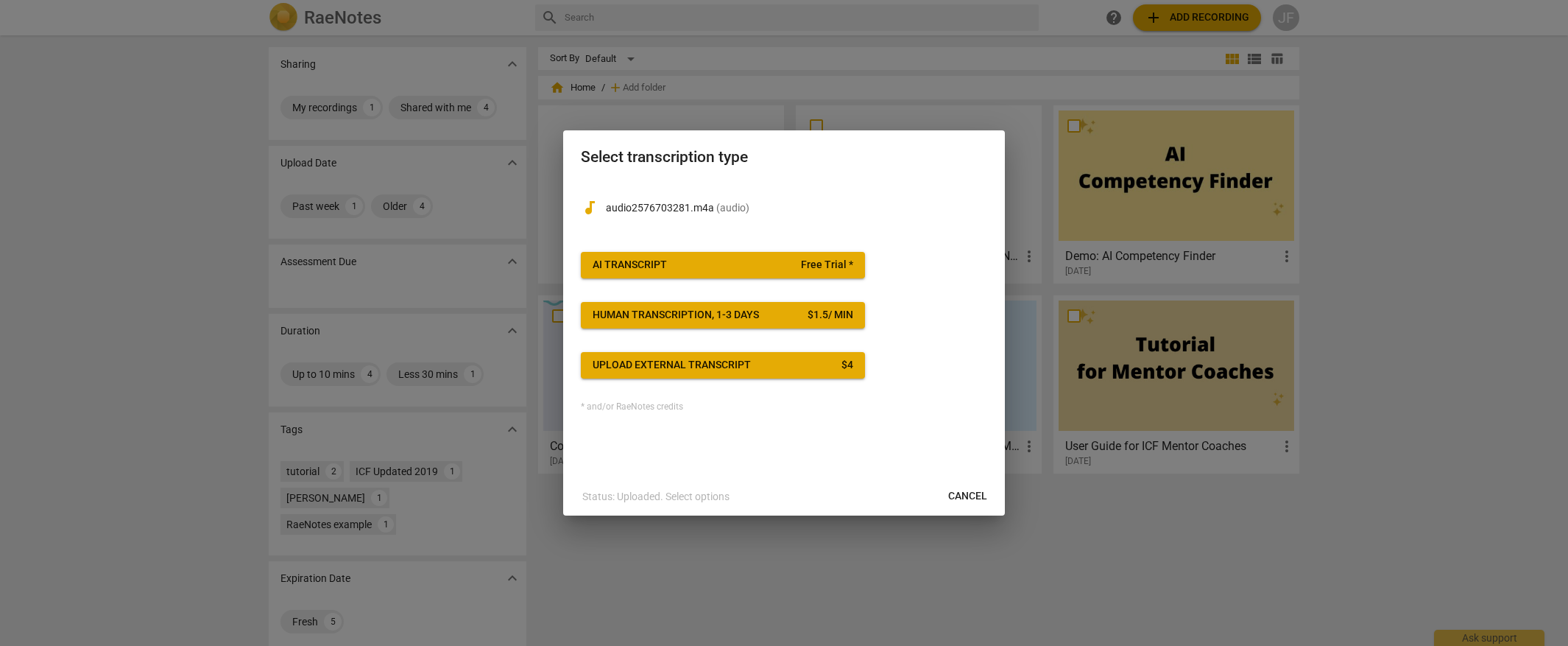
click at [777, 265] on span "AI Transcript Free Trial *" at bounding box center [723, 265] width 261 height 15
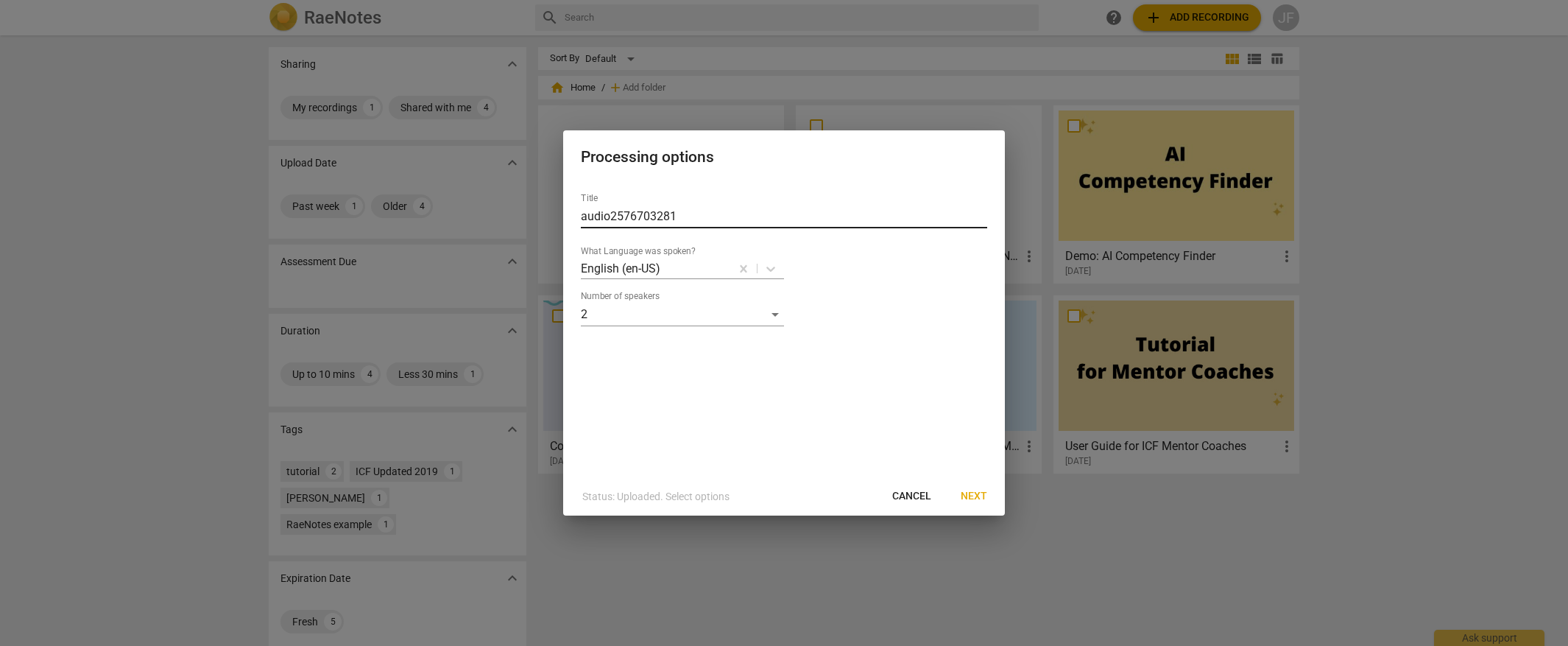
click at [624, 220] on input "audio2576703281" at bounding box center [784, 216] width 407 height 24
paste input "202500815_Jenn-Coaches-[PERSON_NAME]"
type input "202500815_Jenn-Coaches-[PERSON_NAME]"
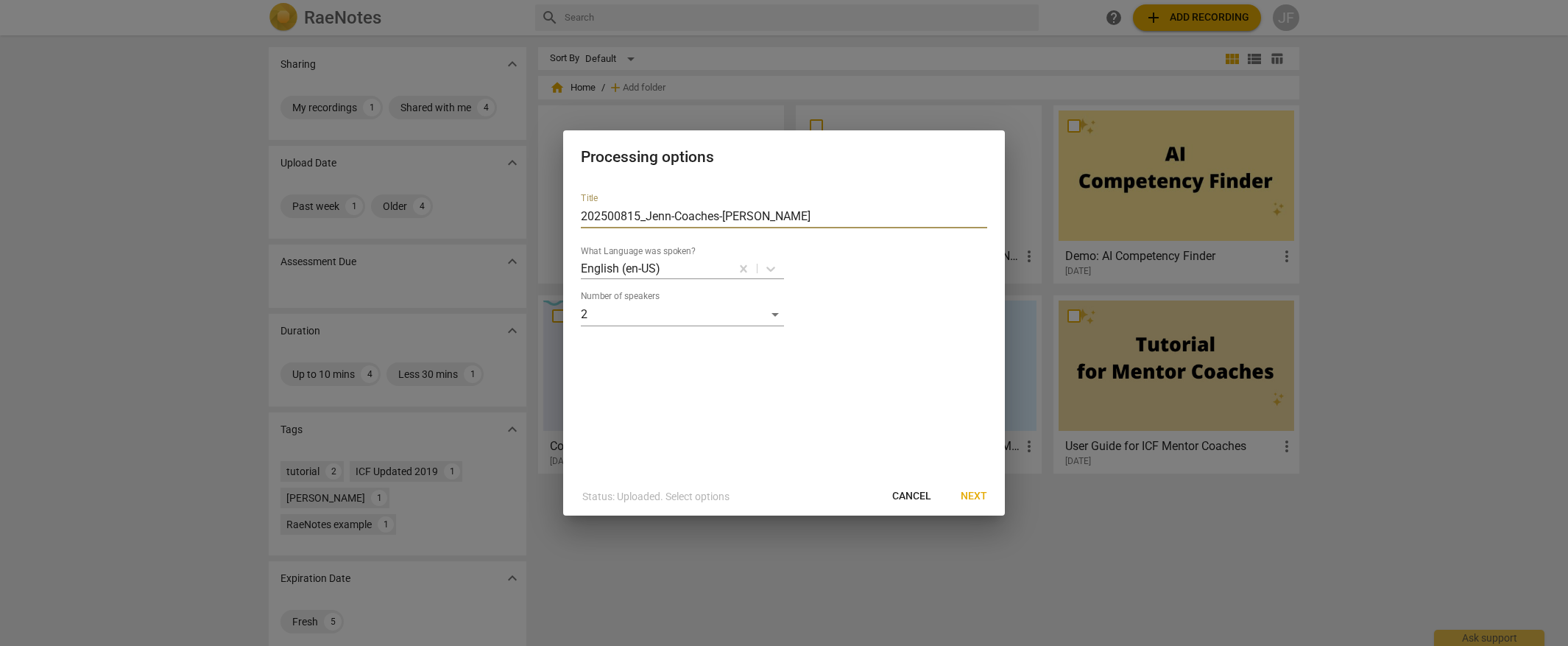
click at [970, 496] on span "Next" at bounding box center [973, 496] width 26 height 15
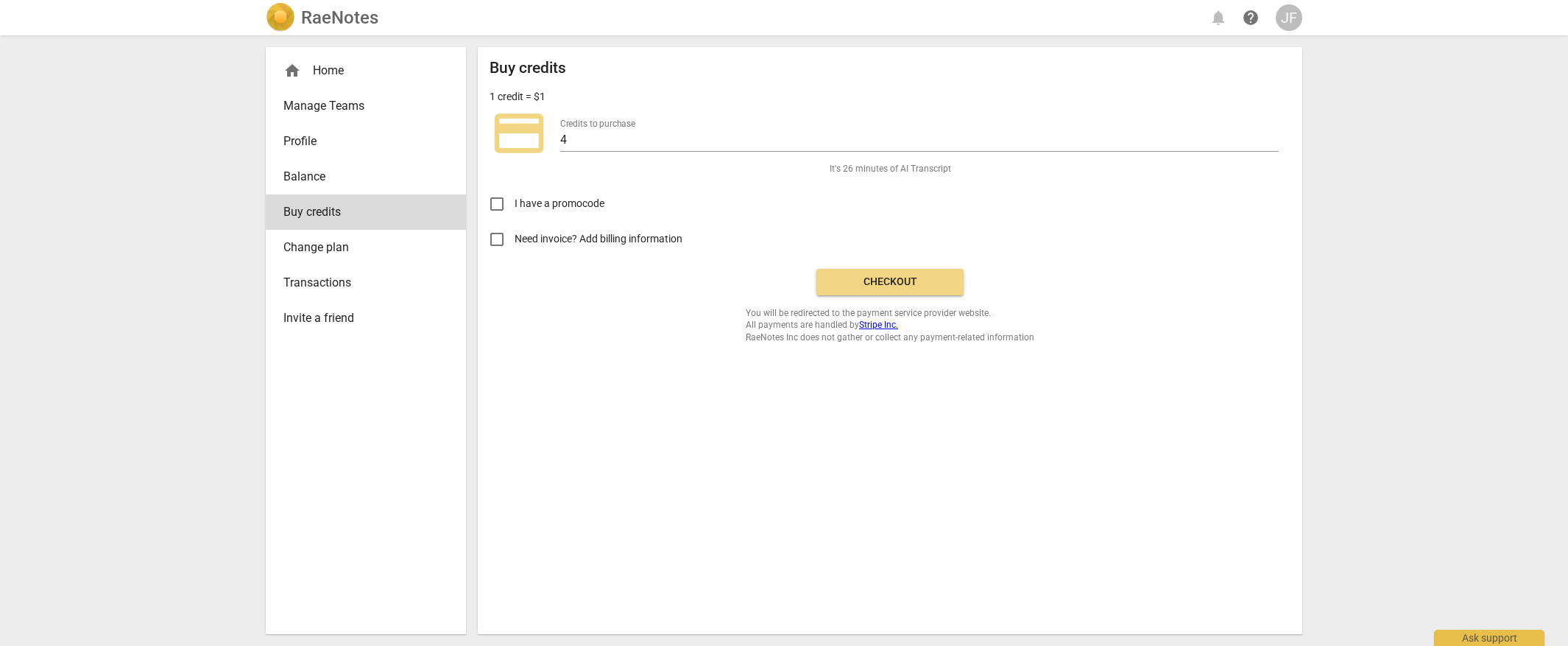
click at [895, 280] on span "Checkout" at bounding box center [890, 281] width 124 height 15
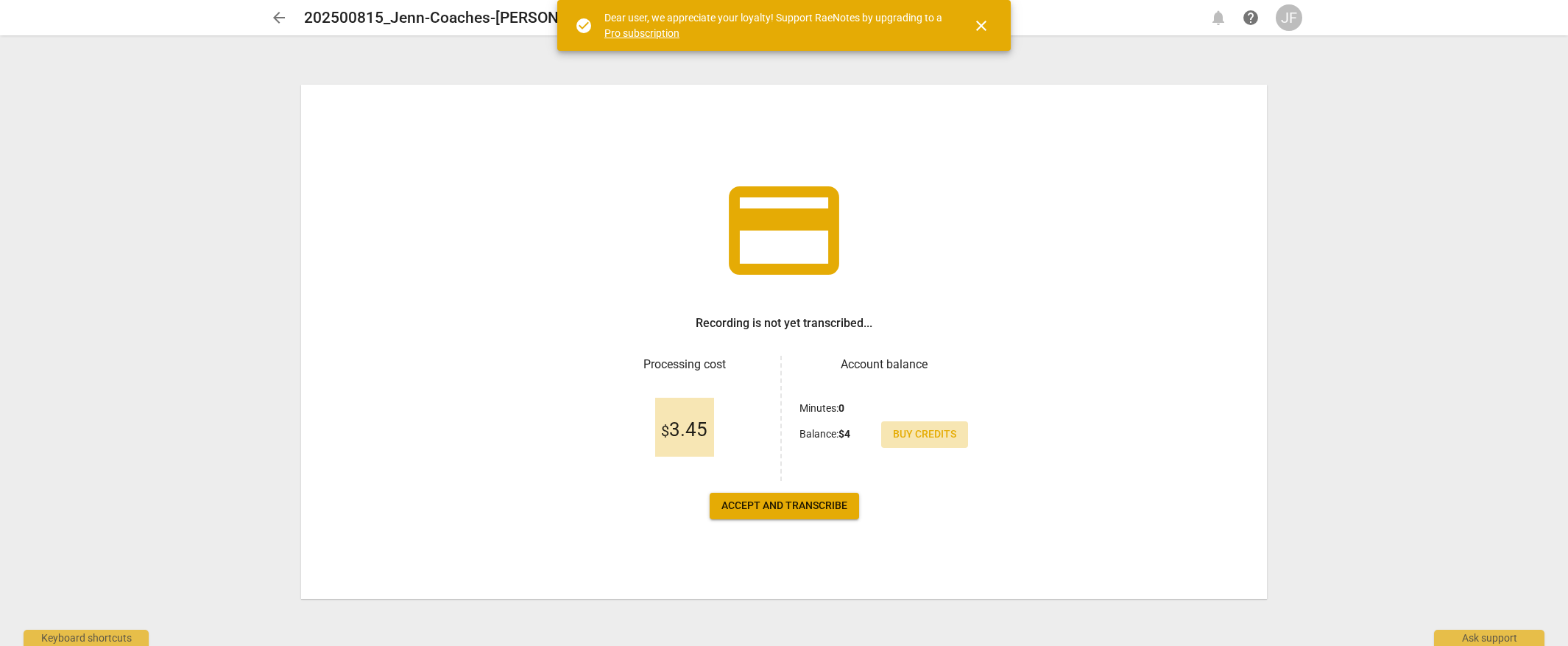
click at [938, 438] on span "Buy credits" at bounding box center [925, 434] width 63 height 15
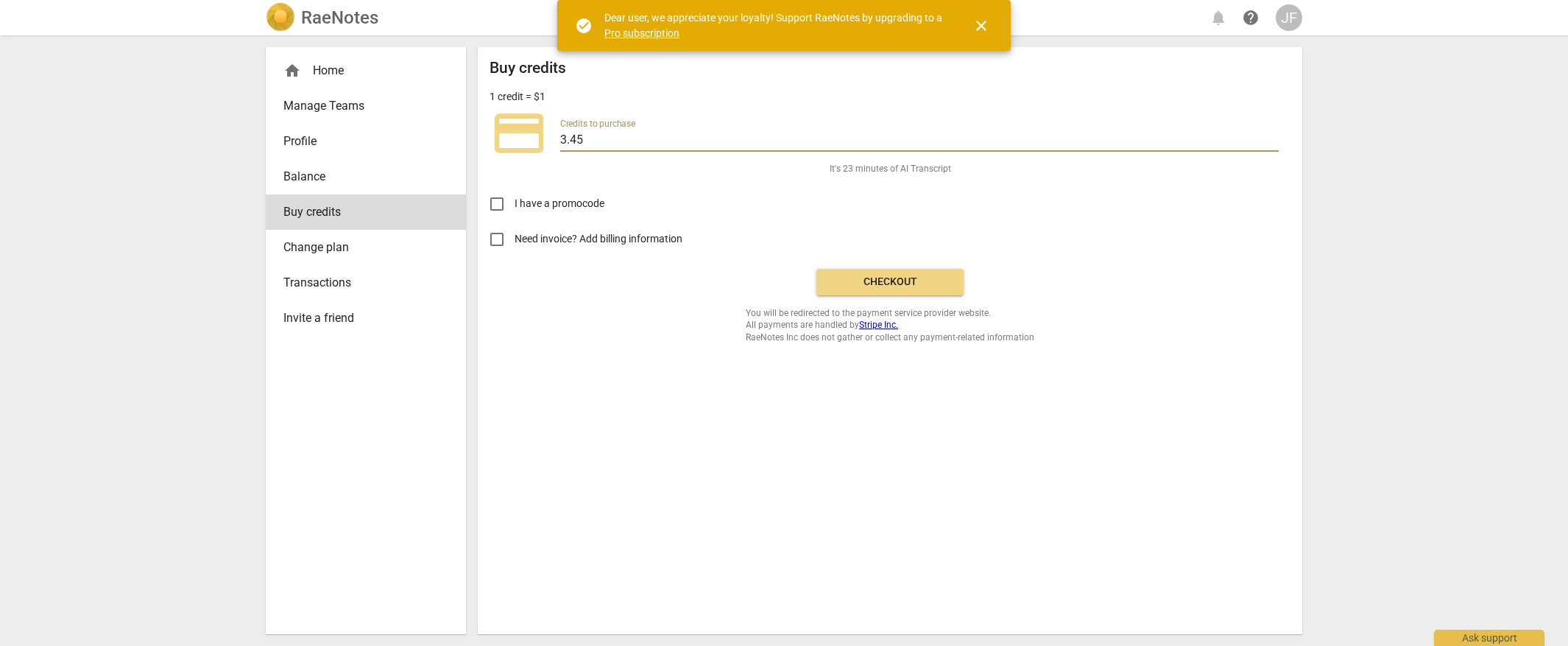
drag, startPoint x: 595, startPoint y: 136, endPoint x: 490, endPoint y: 110, distance: 108.2
click at [490, 110] on div "credit_card Credits to purchase 3.45" at bounding box center [890, 133] width 801 height 59
type input "10"
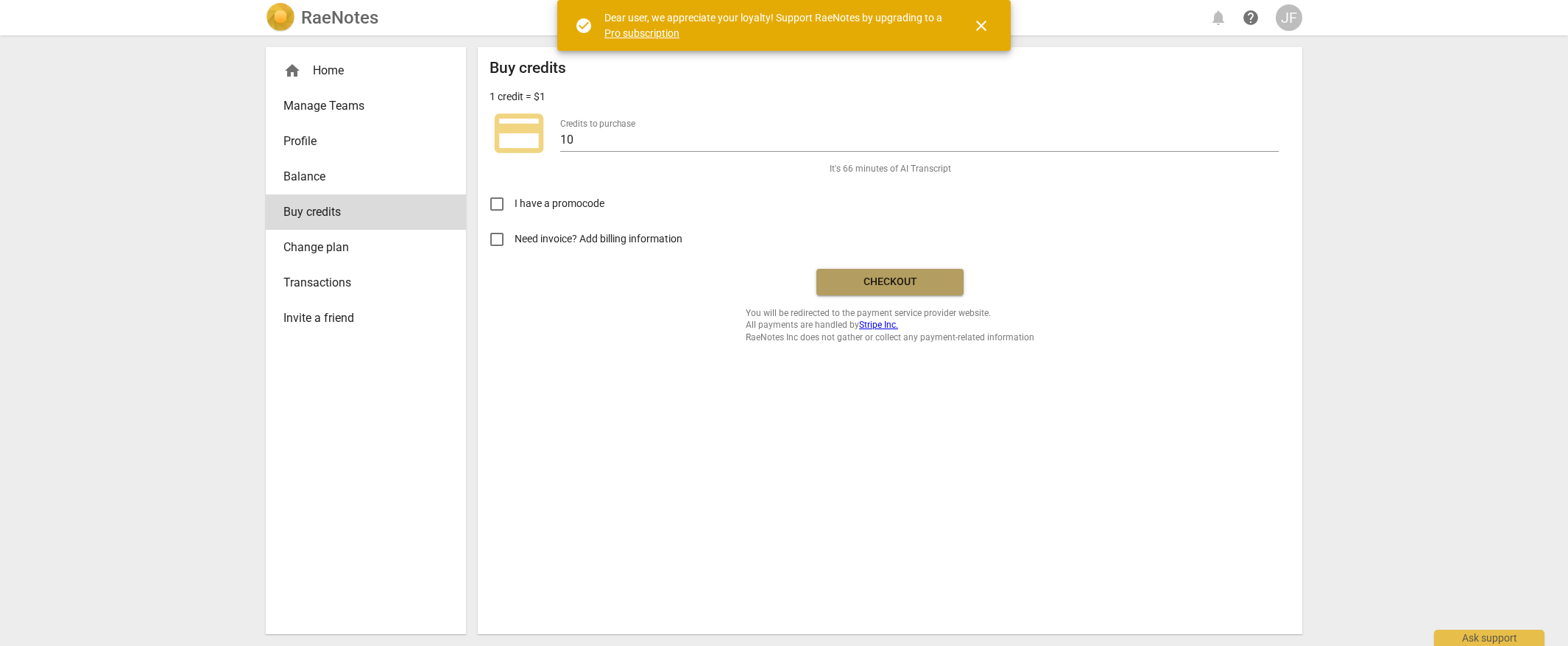
click at [947, 285] on span "Checkout" at bounding box center [890, 281] width 124 height 15
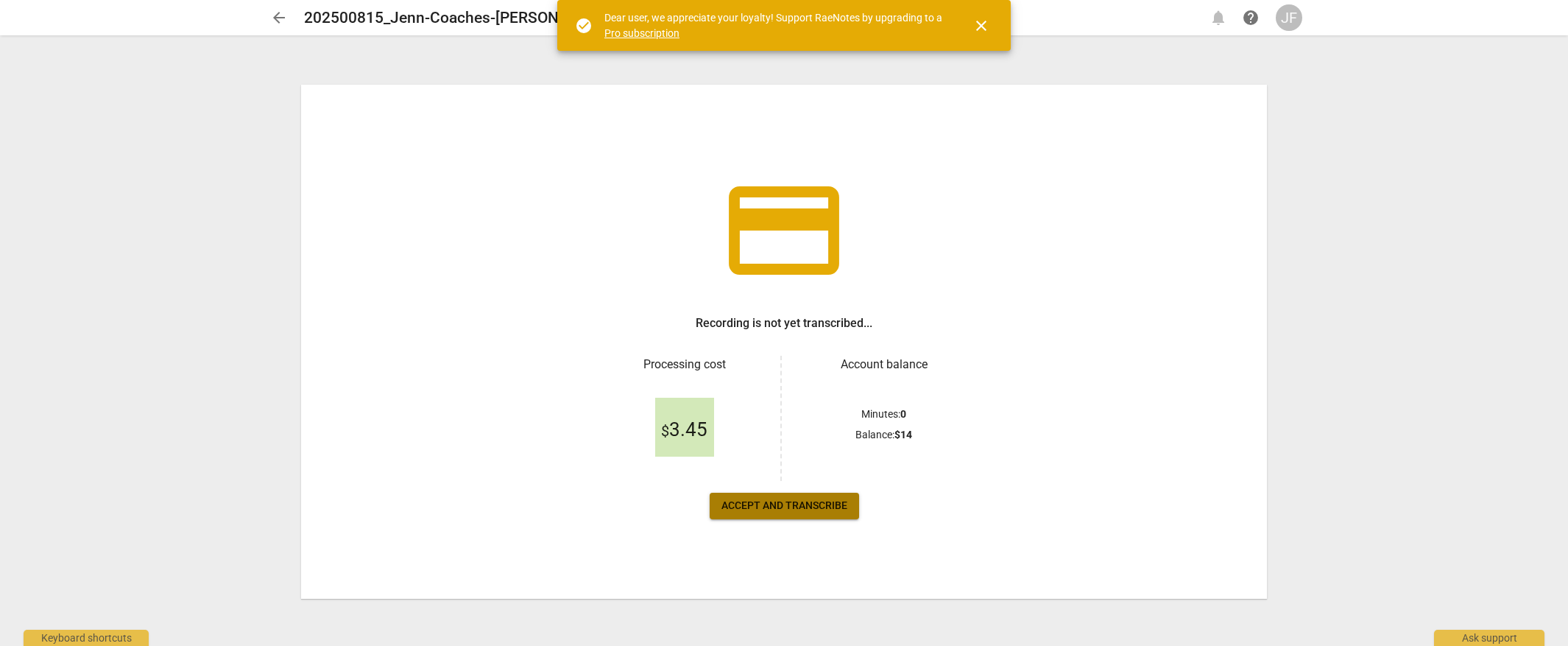
click at [848, 510] on button "Accept and transcribe" at bounding box center [784, 505] width 150 height 26
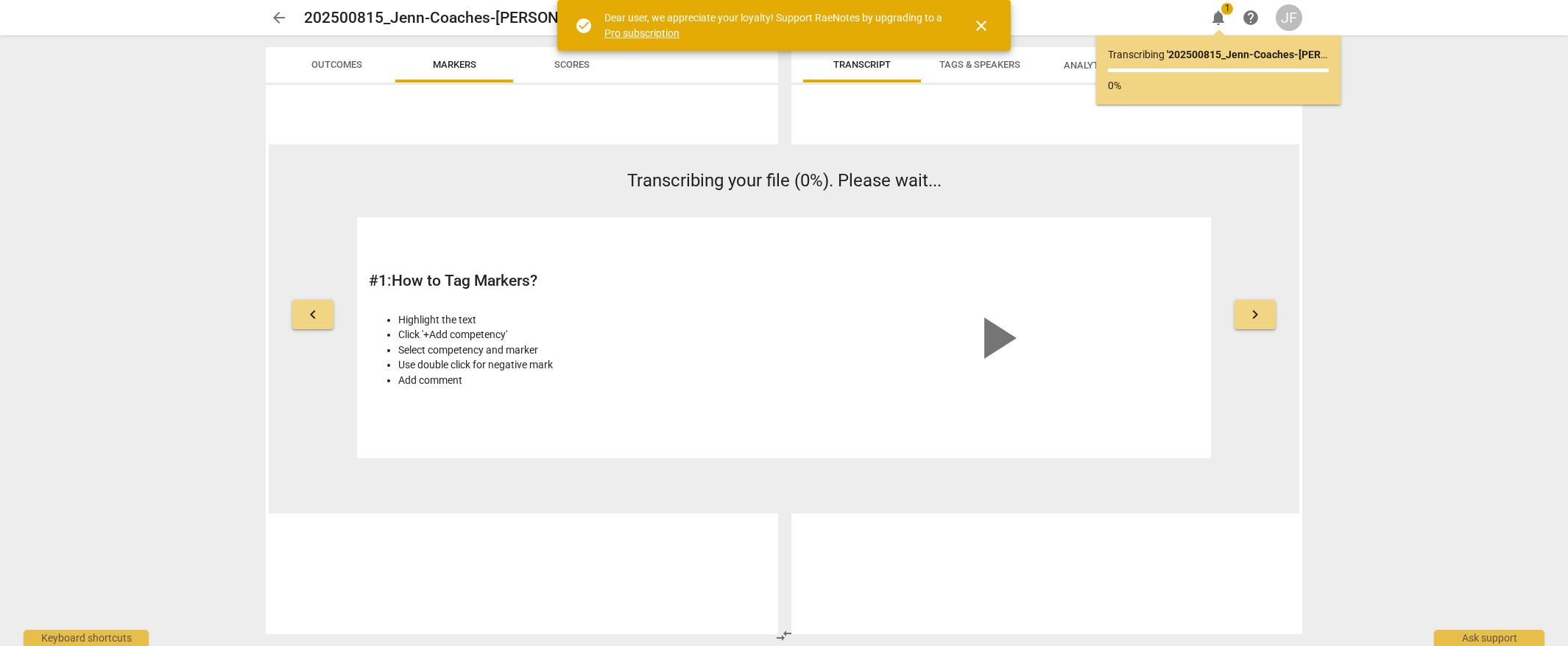
click at [987, 24] on span "close" at bounding box center [981, 25] width 17 height 17
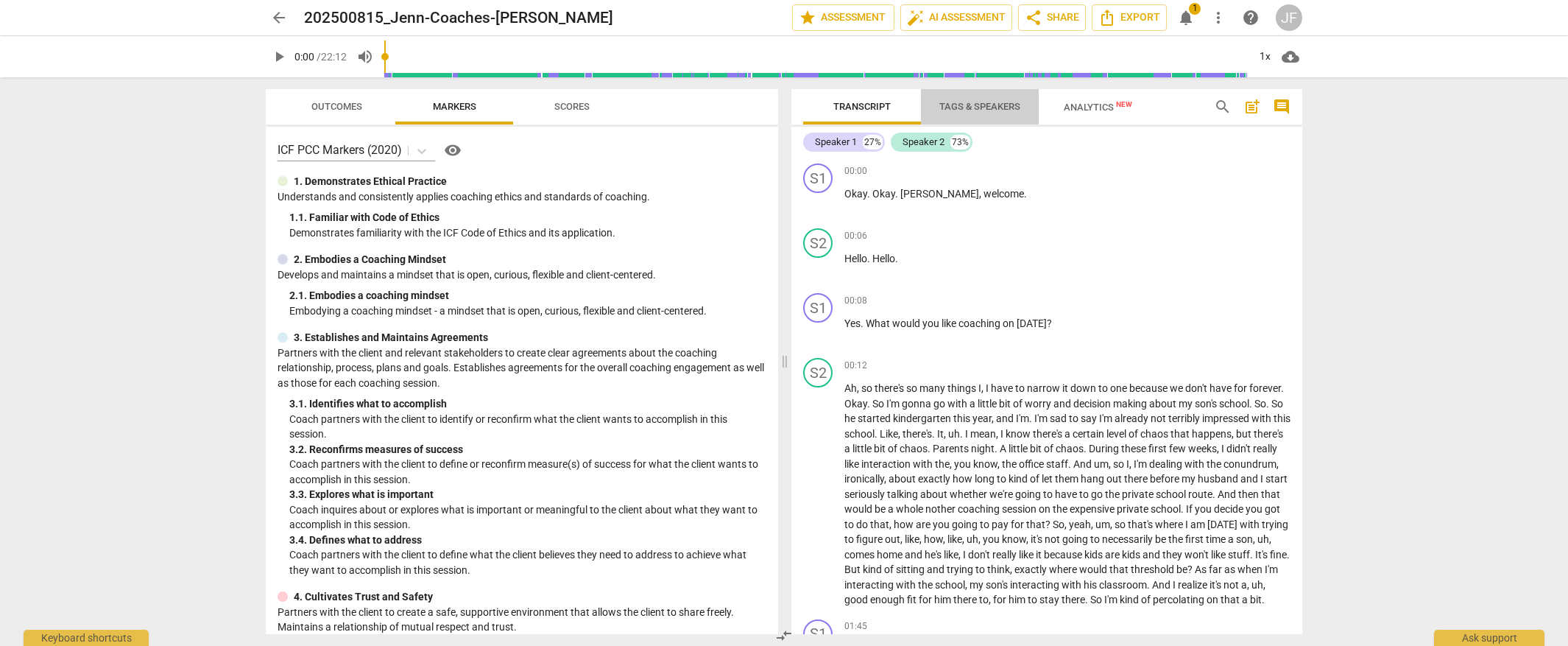
click at [1004, 108] on span "Tags & Speakers" at bounding box center [980, 106] width 81 height 11
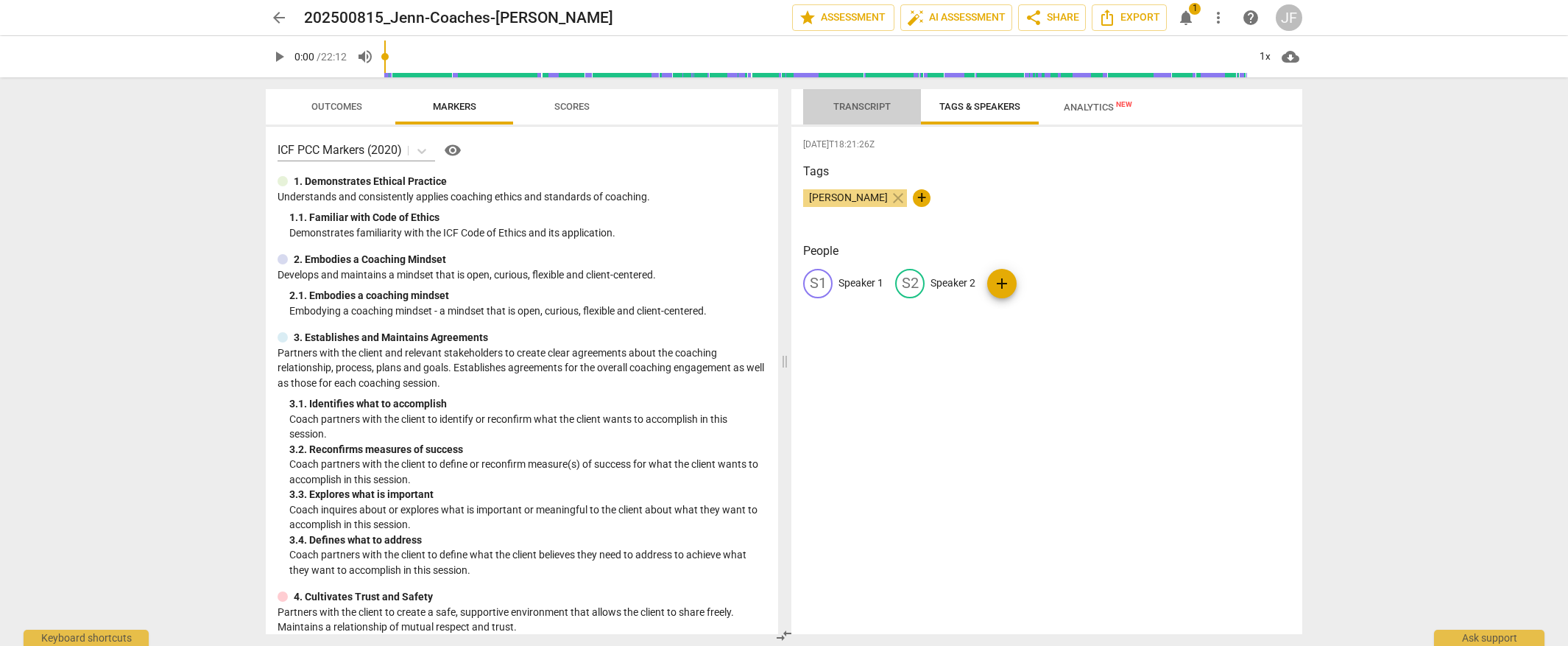
click at [865, 101] on span "Transcript" at bounding box center [862, 106] width 57 height 11
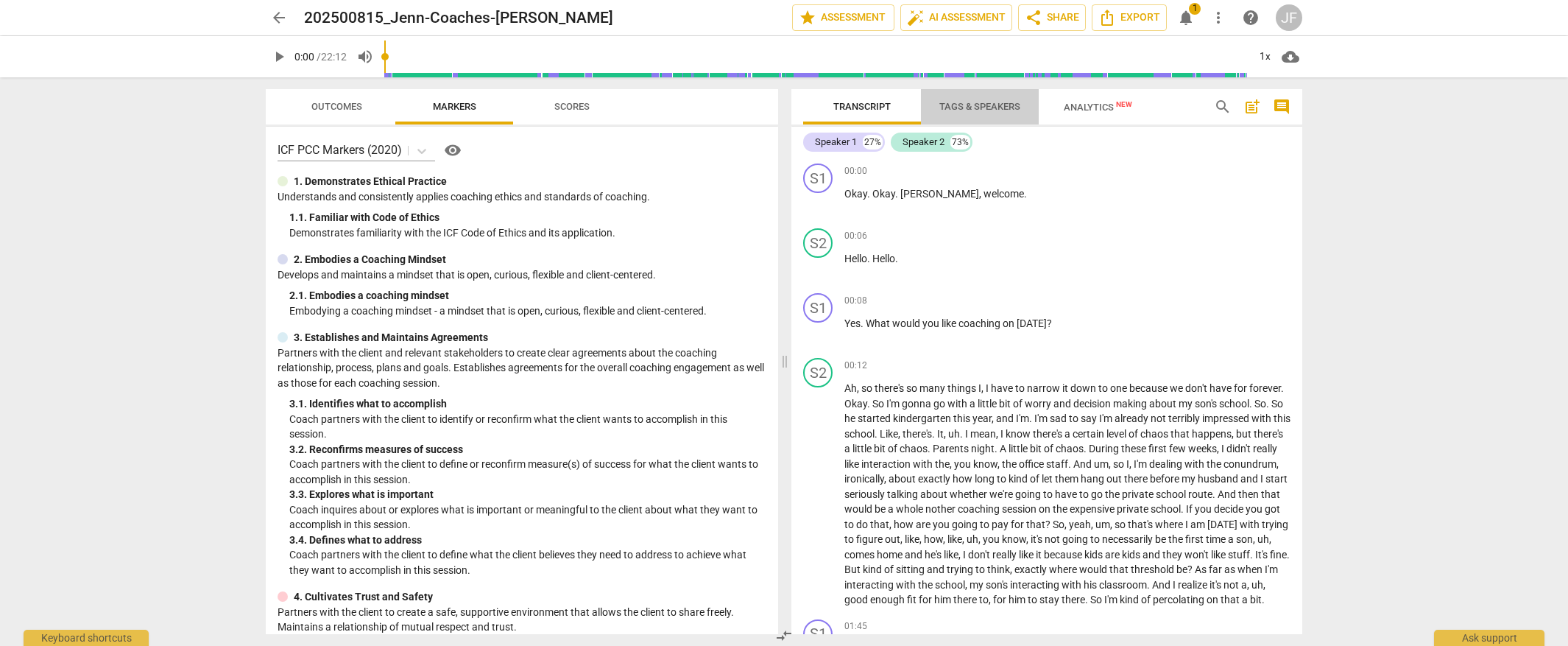
click at [983, 98] on span "Tags & Speakers" at bounding box center [980, 107] width 117 height 20
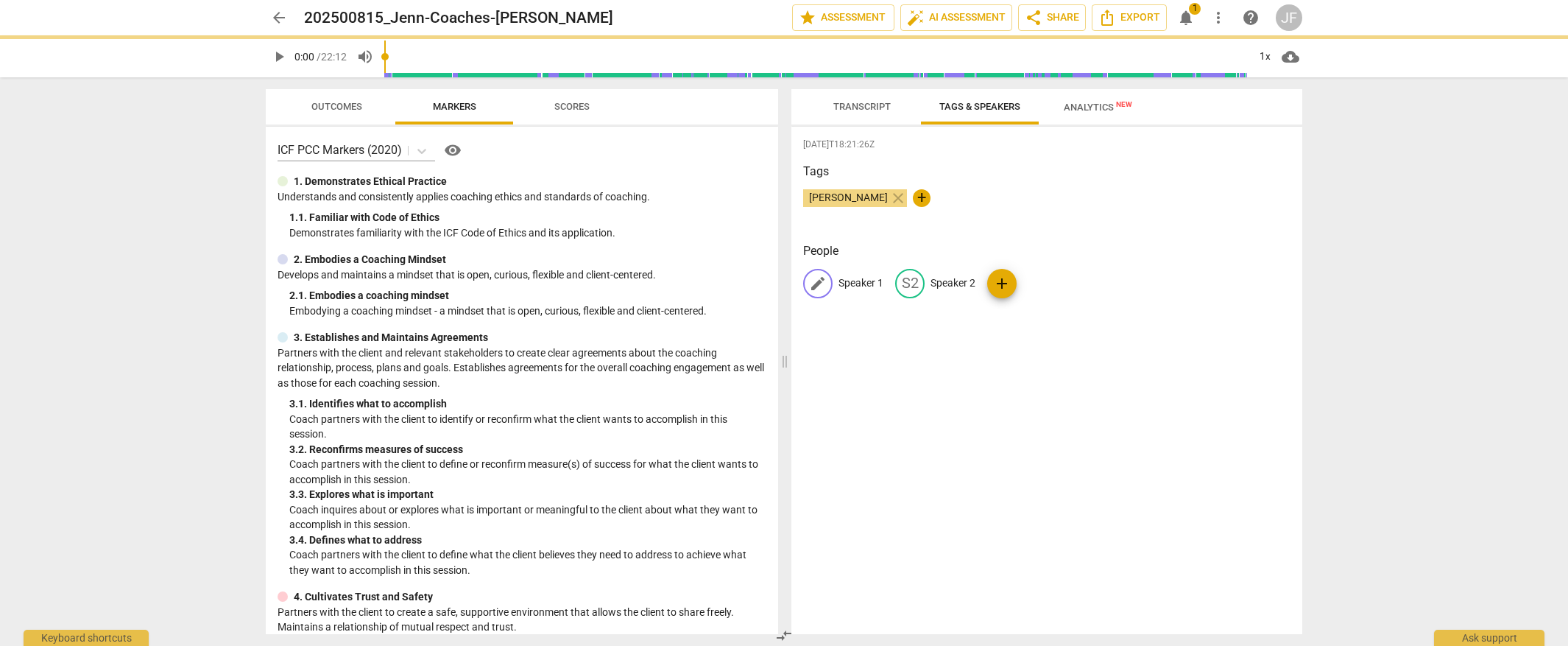
click at [854, 284] on p "Speaker 1" at bounding box center [861, 283] width 45 height 16
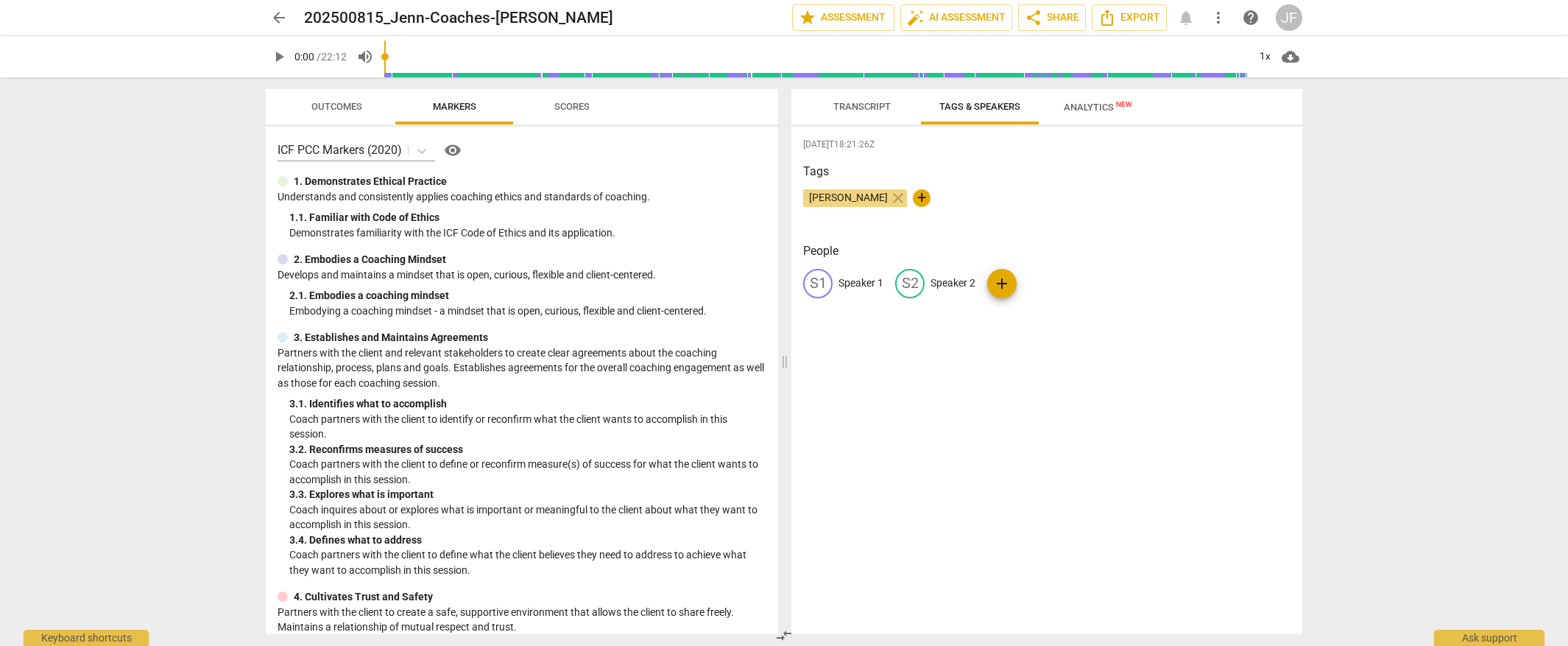
click at [854, 284] on p "Speaker 1" at bounding box center [861, 283] width 45 height 16
click at [854, 284] on input "Speaker 1" at bounding box center [897, 284] width 118 height 24
type input "Jenn"
click at [1038, 281] on p "Speaker 2" at bounding box center [1049, 283] width 45 height 16
type input "Misty"
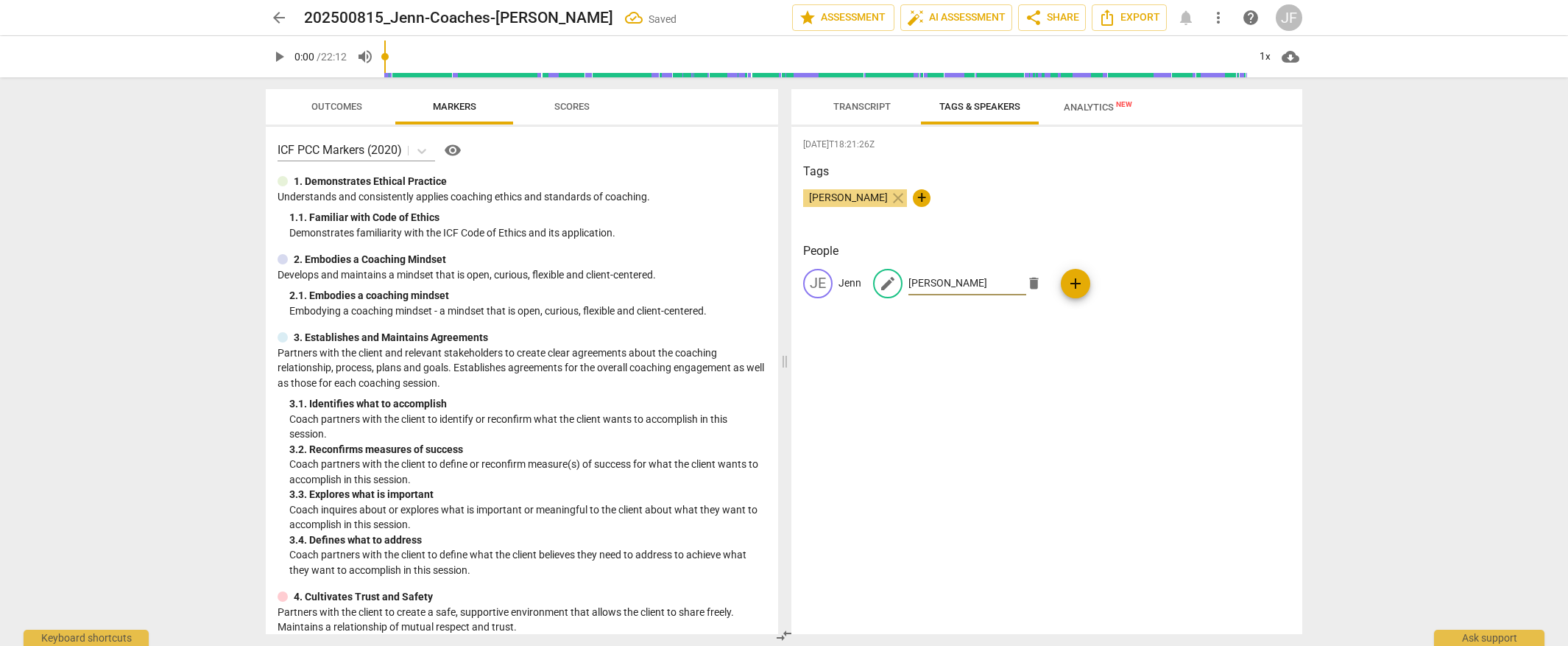
click at [1152, 437] on div "2025-08-15T18:21:26Z Tags Jenn Felsted-Knight close + People JE Jenn edit Misty…" at bounding box center [1046, 380] width 511 height 507
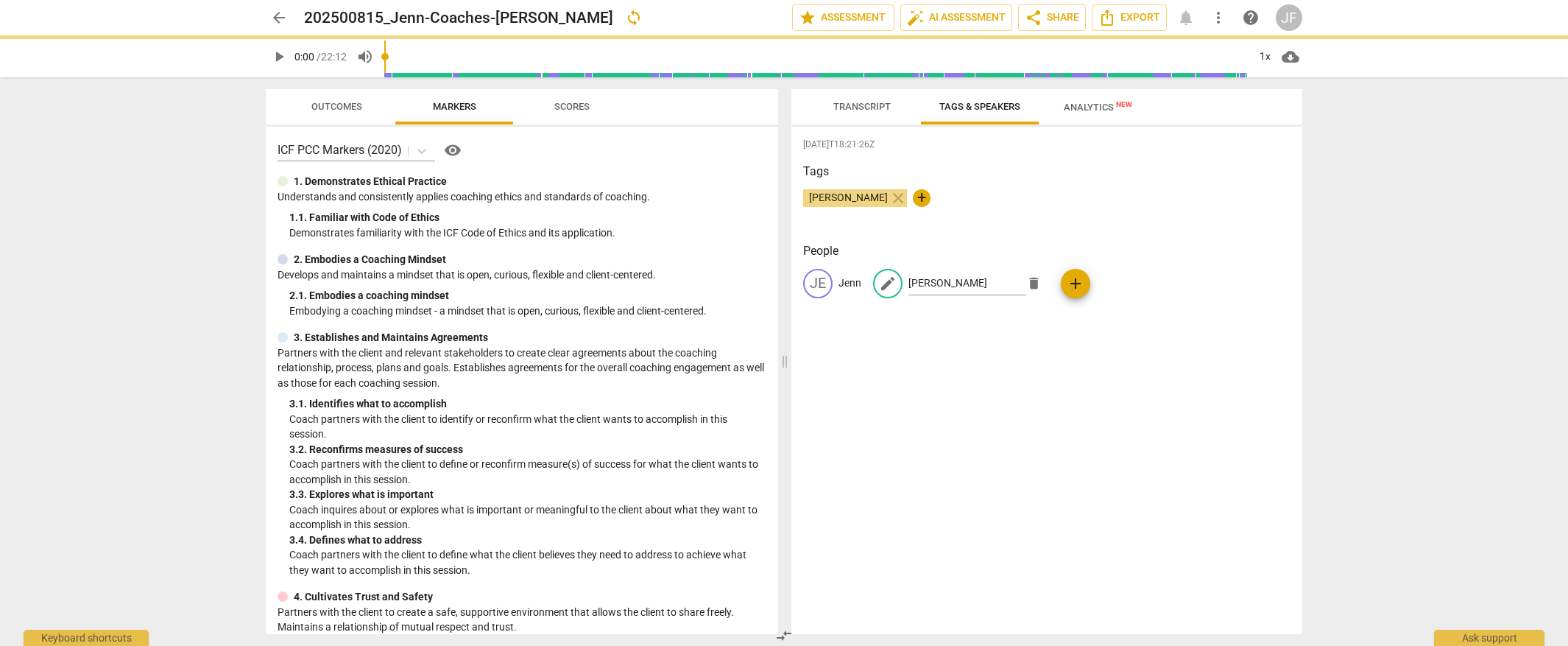
click at [1091, 105] on span "Analytics New" at bounding box center [1098, 107] width 68 height 11
